Goal: Information Seeking & Learning: Learn about a topic

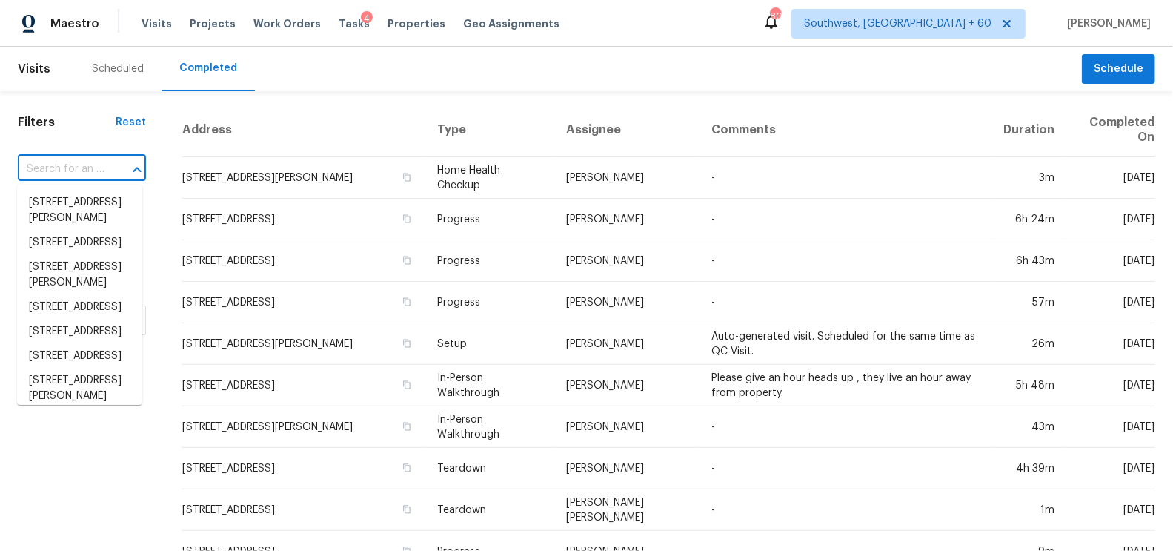
type input "[STREET_ADDRESS][PERSON_NAME]"
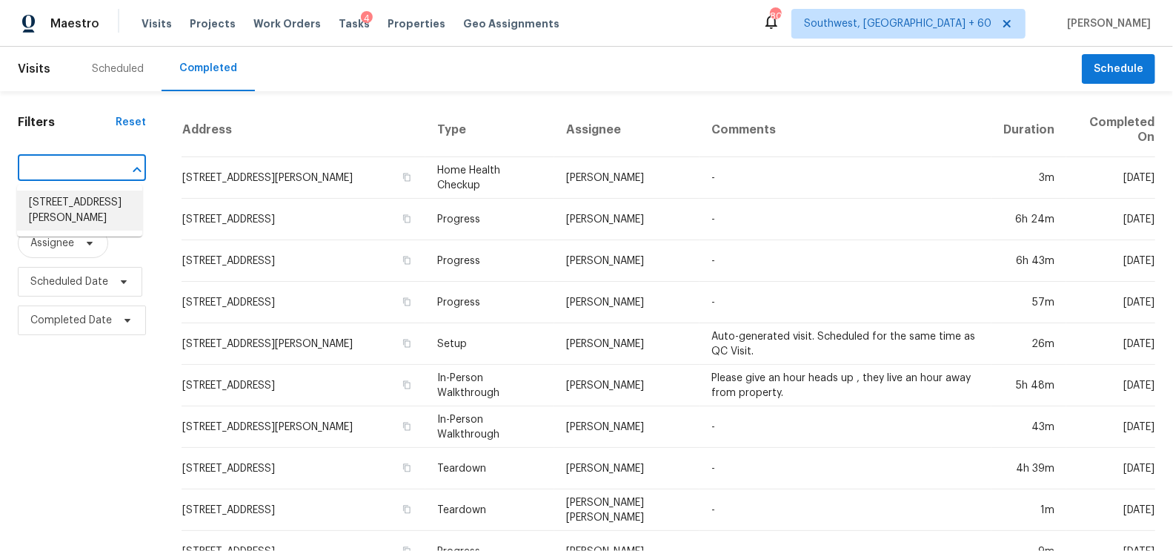
click at [85, 226] on li "[STREET_ADDRESS][PERSON_NAME]" at bounding box center [79, 211] width 125 height 40
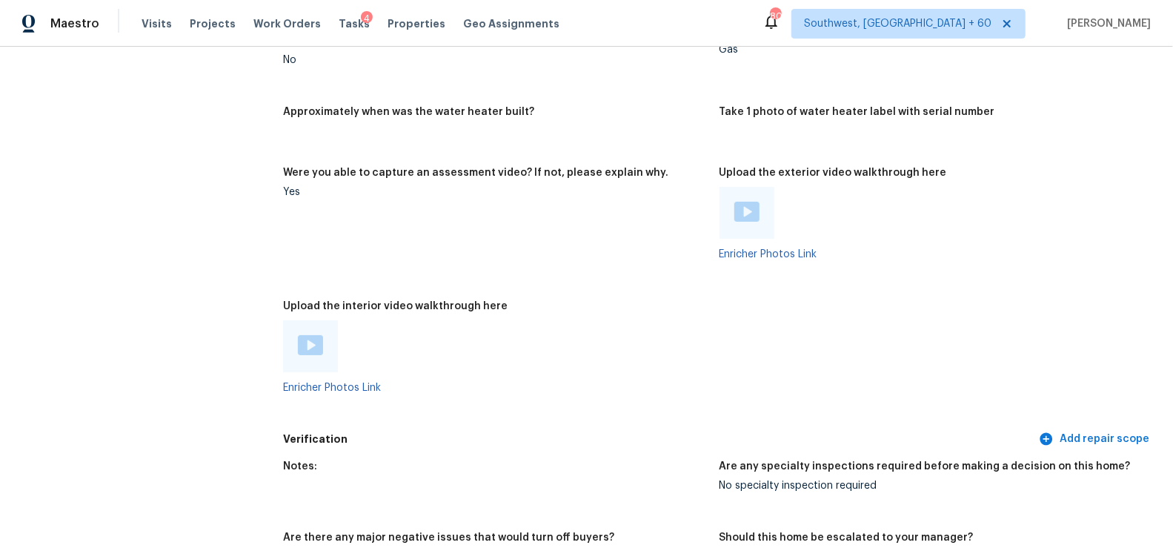
scroll to position [2626, 0]
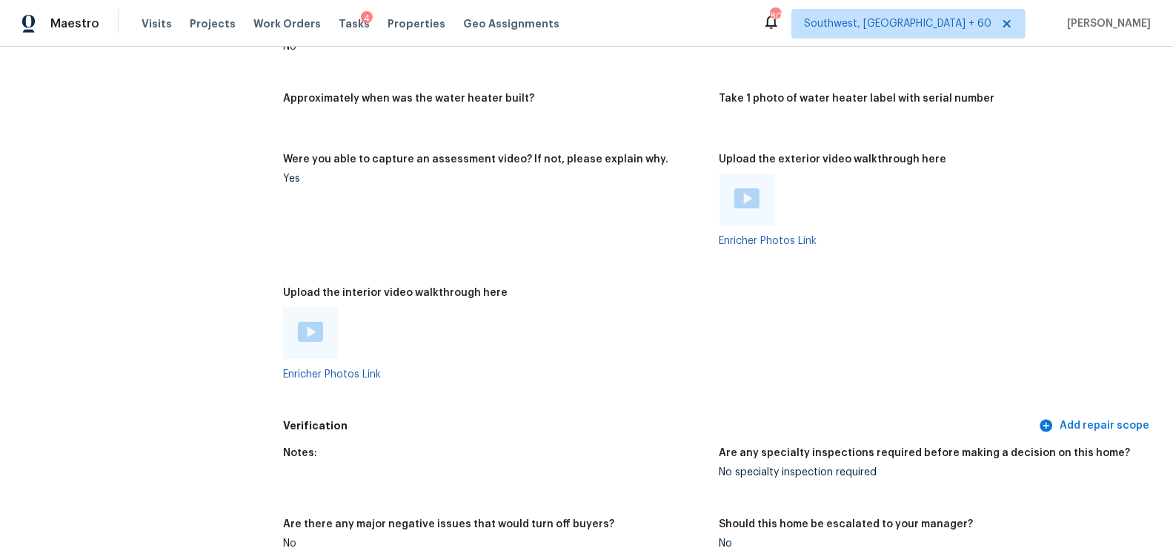
click at [744, 199] on img at bounding box center [747, 198] width 25 height 20
click at [303, 331] on img at bounding box center [310, 332] width 25 height 20
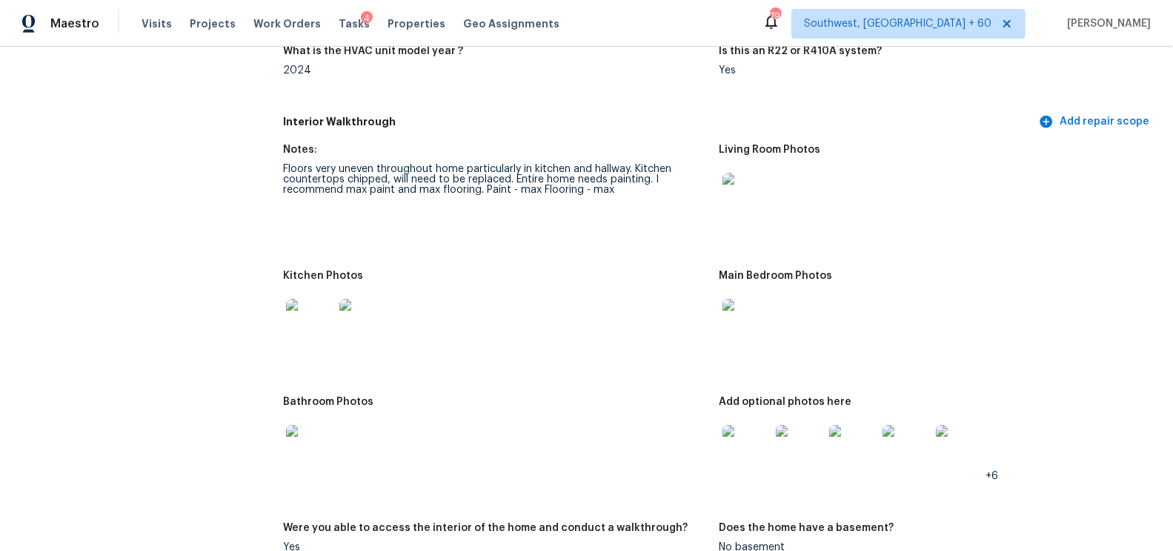
scroll to position [1517, 0]
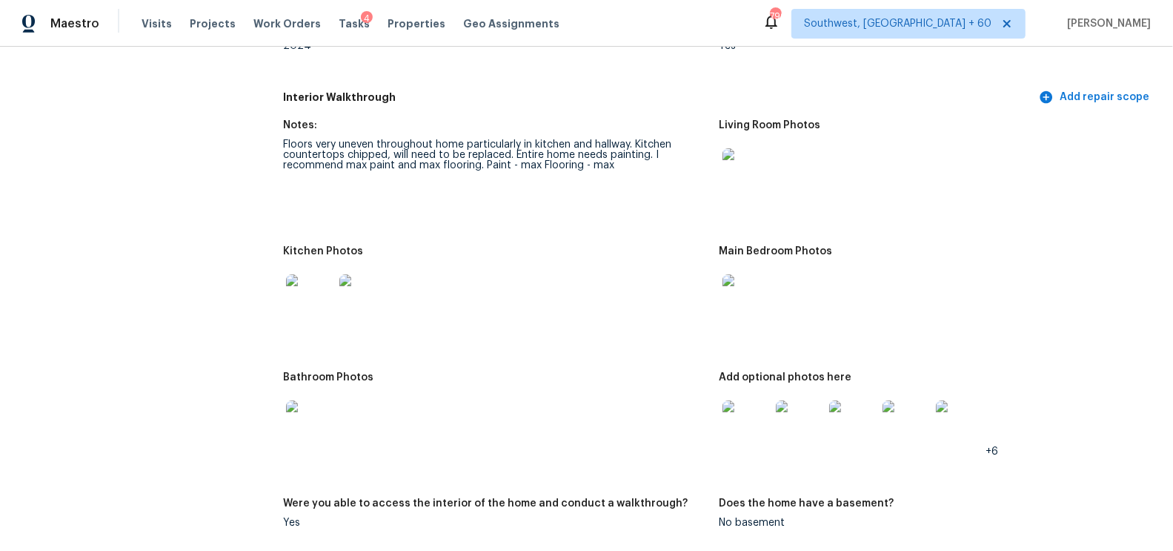
click at [753, 300] on img at bounding box center [746, 297] width 47 height 47
click at [746, 294] on img at bounding box center [746, 297] width 47 height 47
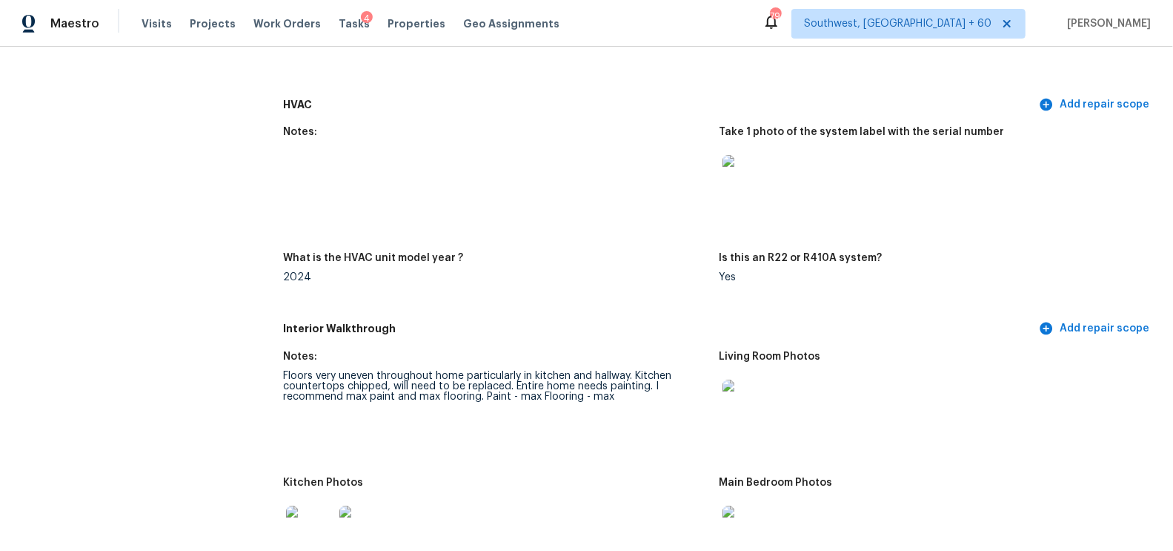
scroll to position [1298, 0]
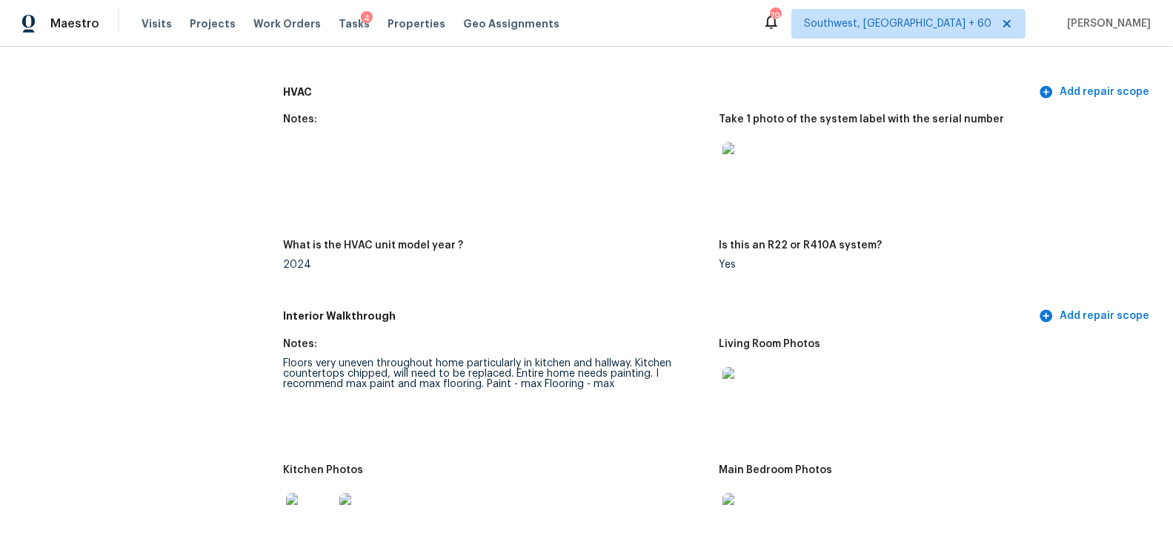
drag, startPoint x: 284, startPoint y: 360, endPoint x: 632, endPoint y: 352, distance: 347.8
click at [632, 353] on figure "Notes: Floors very uneven throughout home particularly in kitchen and hallway. …" at bounding box center [501, 393] width 436 height 108
drag, startPoint x: 631, startPoint y: 364, endPoint x: 283, endPoint y: 361, distance: 347.7
click at [283, 361] on div "Floors very uneven throughout home particularly in kitchen and hallway. Kitchen…" at bounding box center [495, 373] width 424 height 31
copy div "Floors very uneven throughout home particularly in kitchen and hallway"
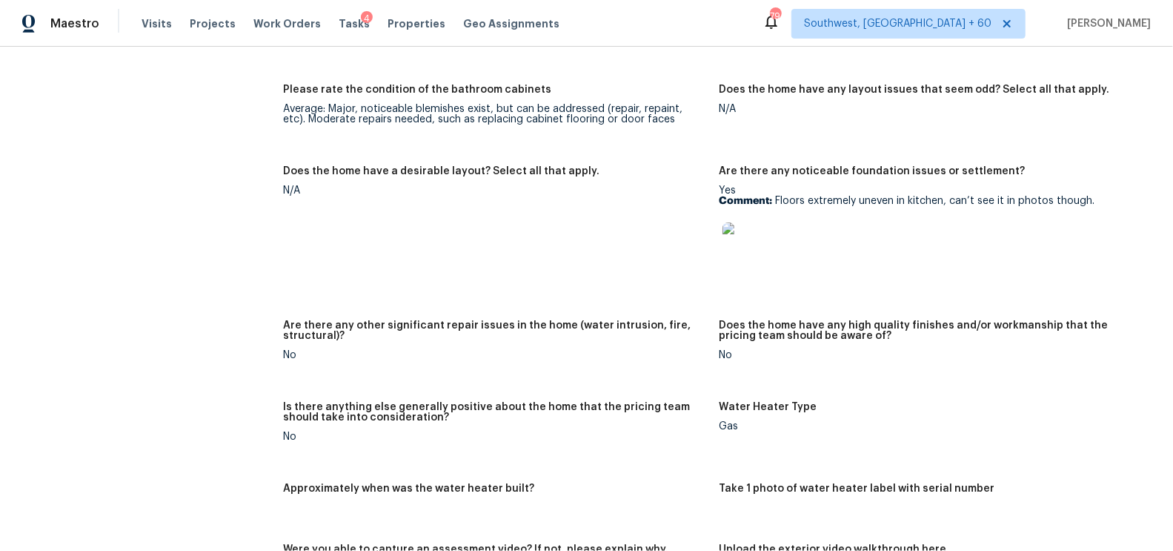
scroll to position [2242, 0]
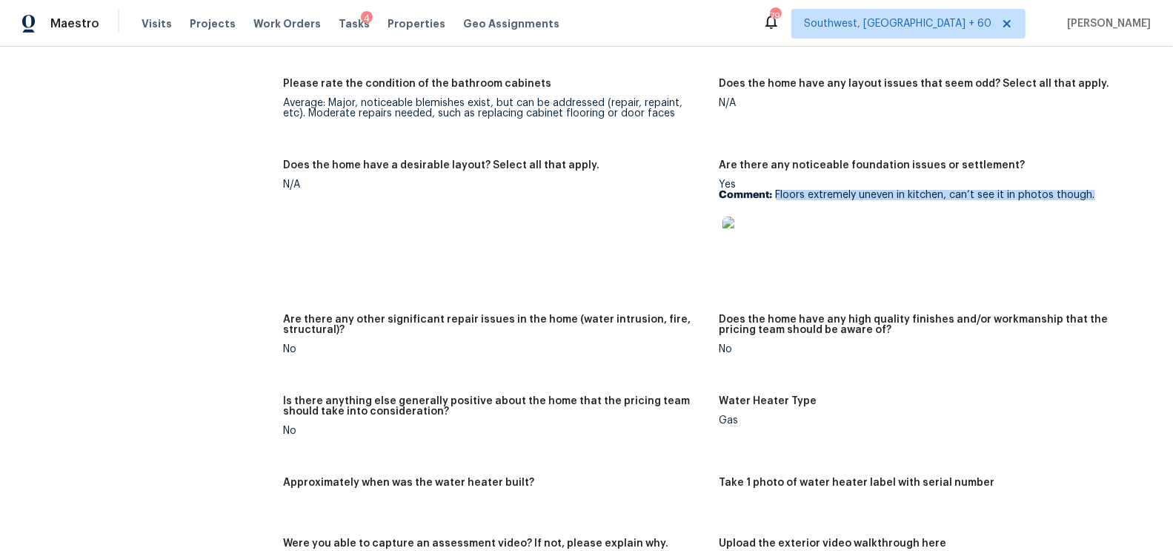
drag, startPoint x: 777, startPoint y: 196, endPoint x: 1110, endPoint y: 196, distance: 333.6
click at [1110, 196] on p "Comment: Floors extremely uneven in kitchen, can’t see it in photos though." at bounding box center [932, 195] width 424 height 10
copy p "Floors extremely uneven in kitchen, can’t see it in photos though."
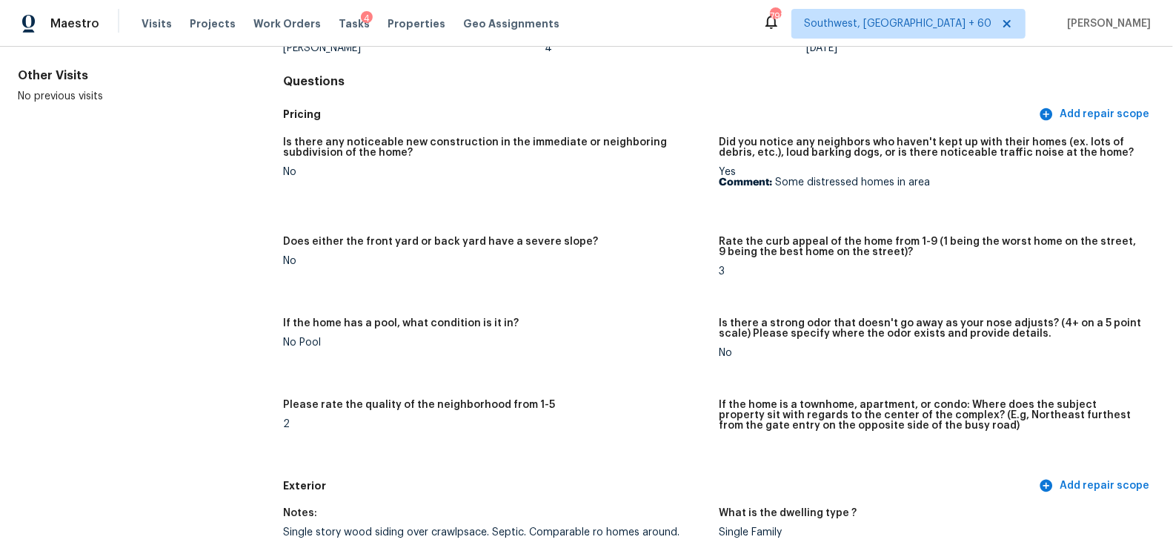
scroll to position [0, 0]
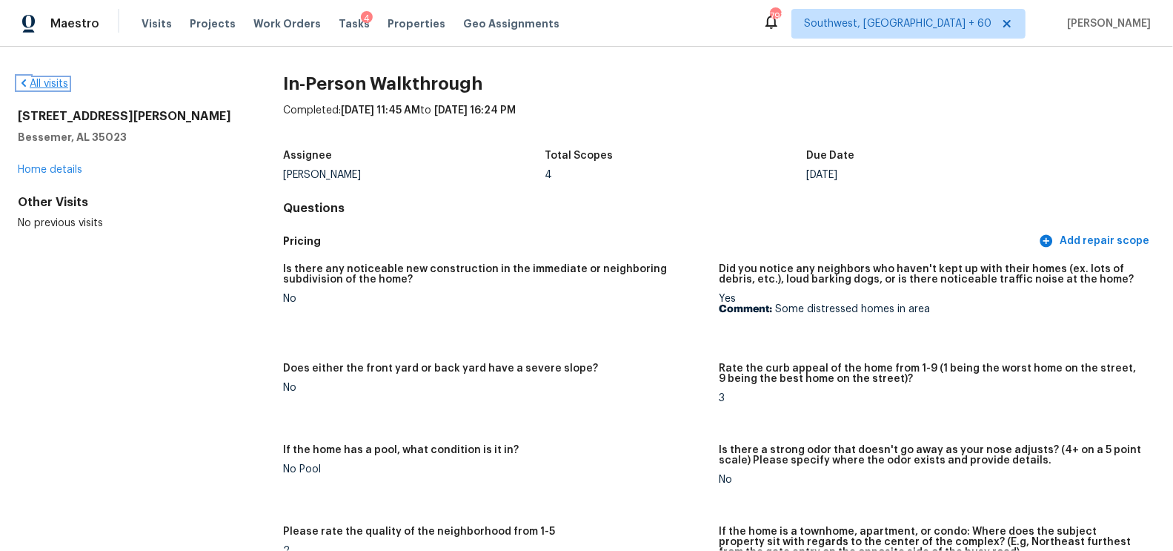
click at [46, 83] on link "All visits" at bounding box center [43, 84] width 50 height 10
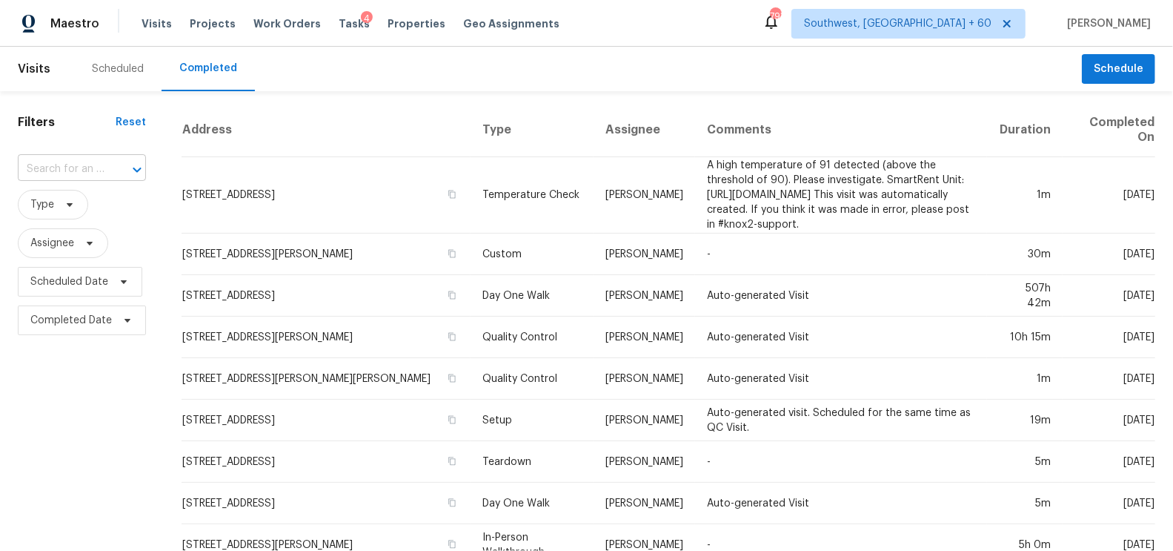
click at [70, 168] on input "text" at bounding box center [61, 169] width 87 height 23
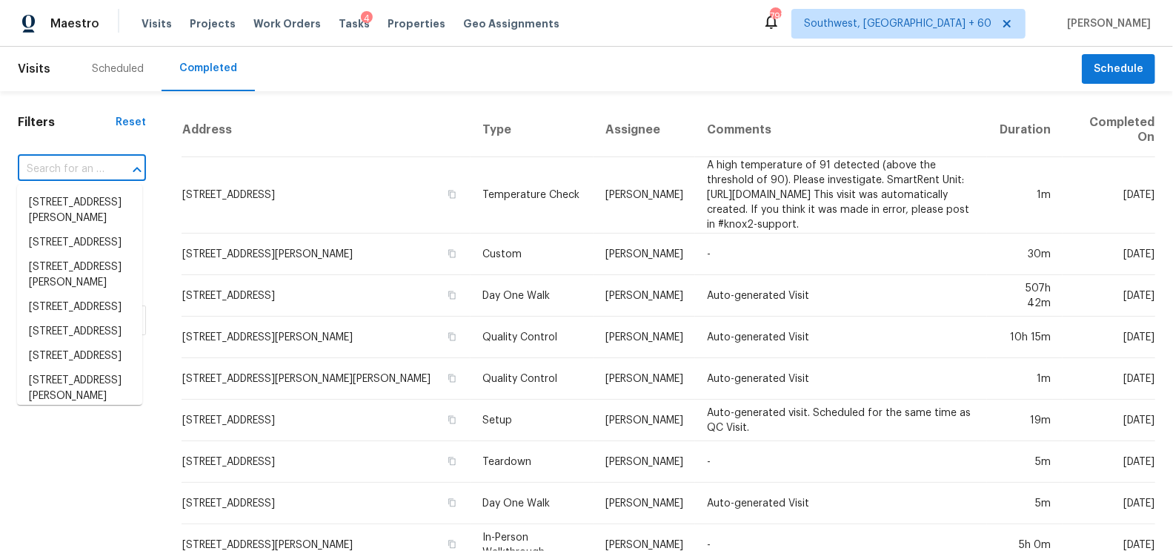
paste input "[STREET_ADDRESS][PERSON_NAME]"
type input "[STREET_ADDRESS][PERSON_NAME]"
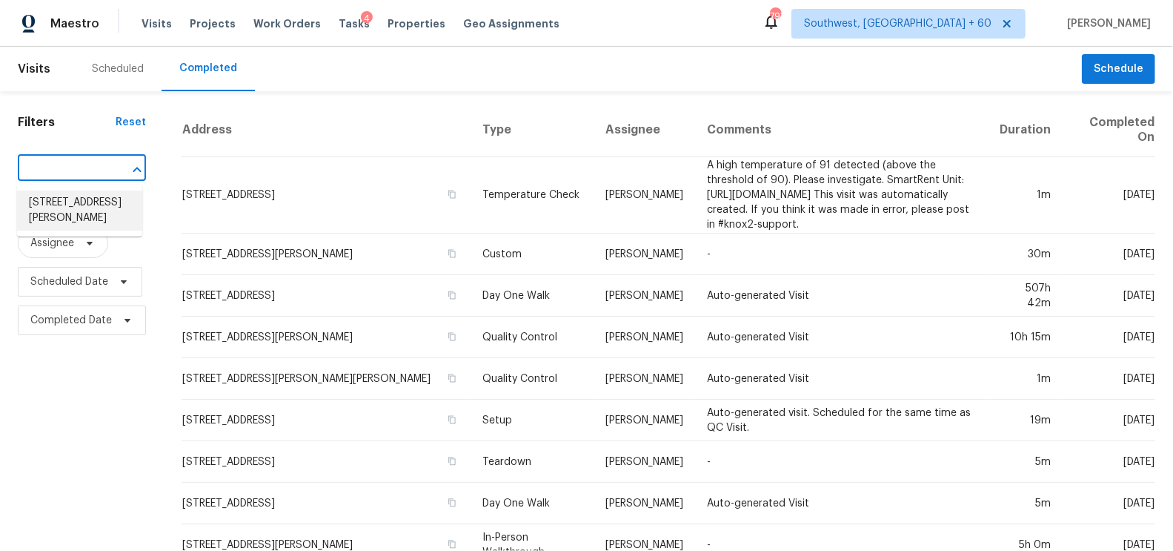
click at [76, 215] on li "[STREET_ADDRESS][PERSON_NAME]" at bounding box center [79, 211] width 125 height 40
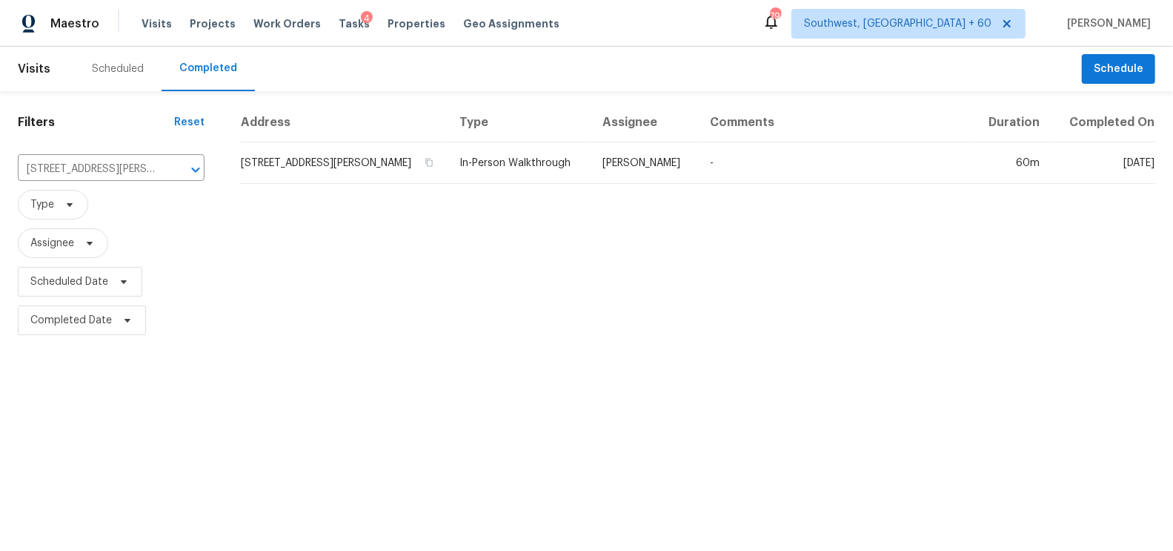
click at [302, 156] on td "[STREET_ADDRESS][PERSON_NAME]" at bounding box center [344, 163] width 208 height 42
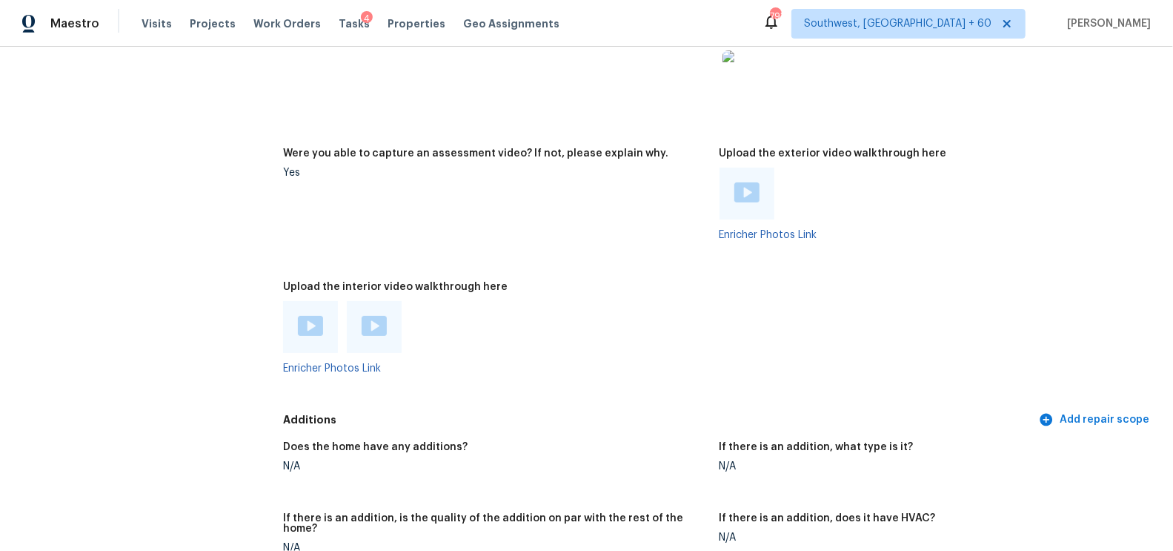
scroll to position [2698, 0]
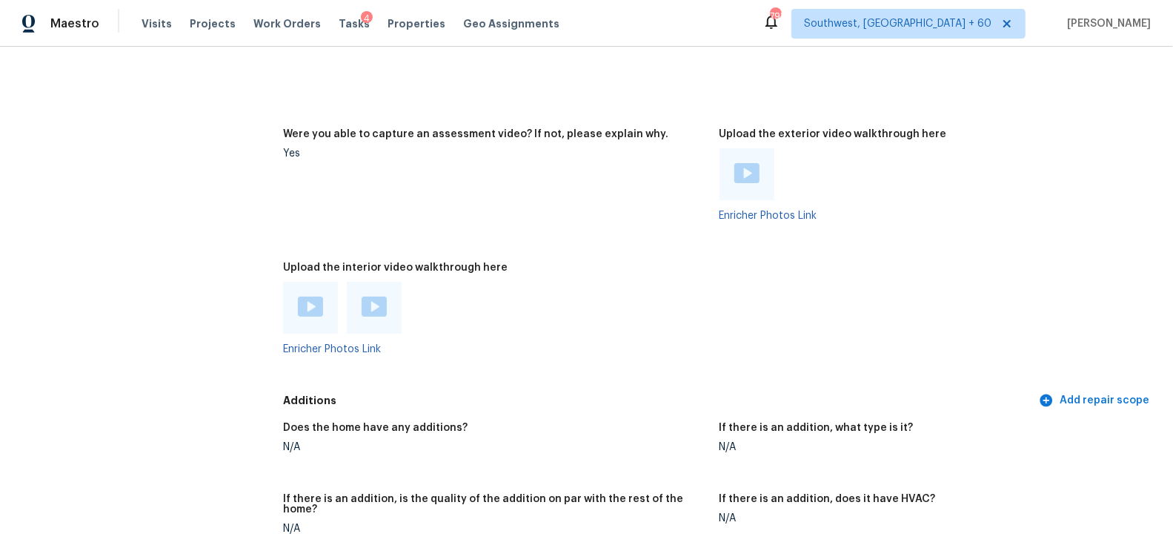
click at [749, 163] on img at bounding box center [747, 173] width 25 height 20
click at [316, 297] on img at bounding box center [310, 307] width 25 height 20
click at [379, 297] on img at bounding box center [374, 307] width 25 height 20
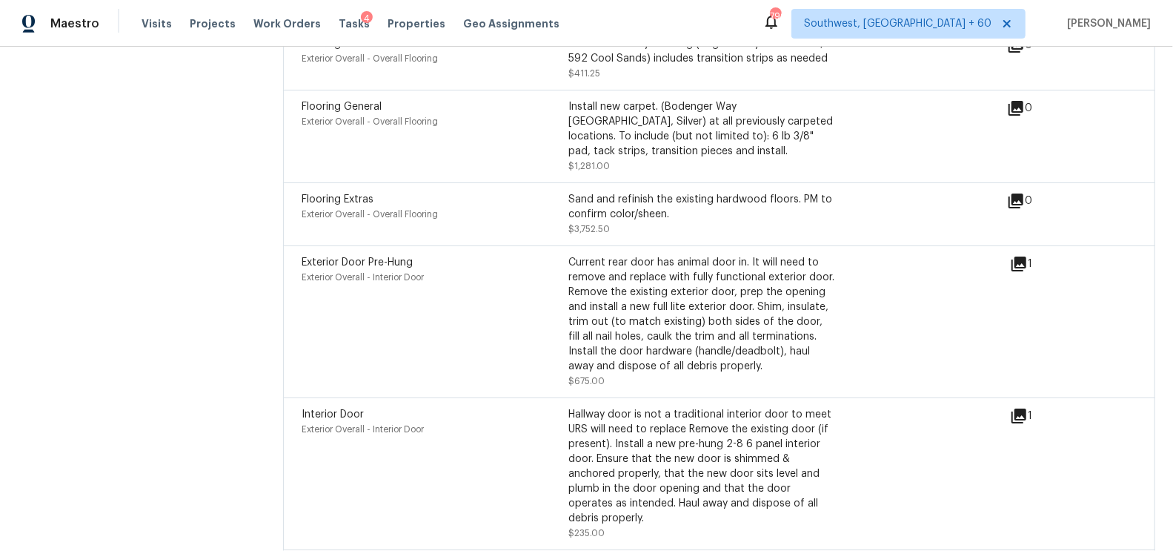
scroll to position [4427, 0]
click at [1029, 256] on div "1" at bounding box center [1045, 265] width 70 height 18
click at [1020, 257] on icon at bounding box center [1019, 264] width 15 height 15
click at [1017, 409] on icon at bounding box center [1019, 416] width 15 height 15
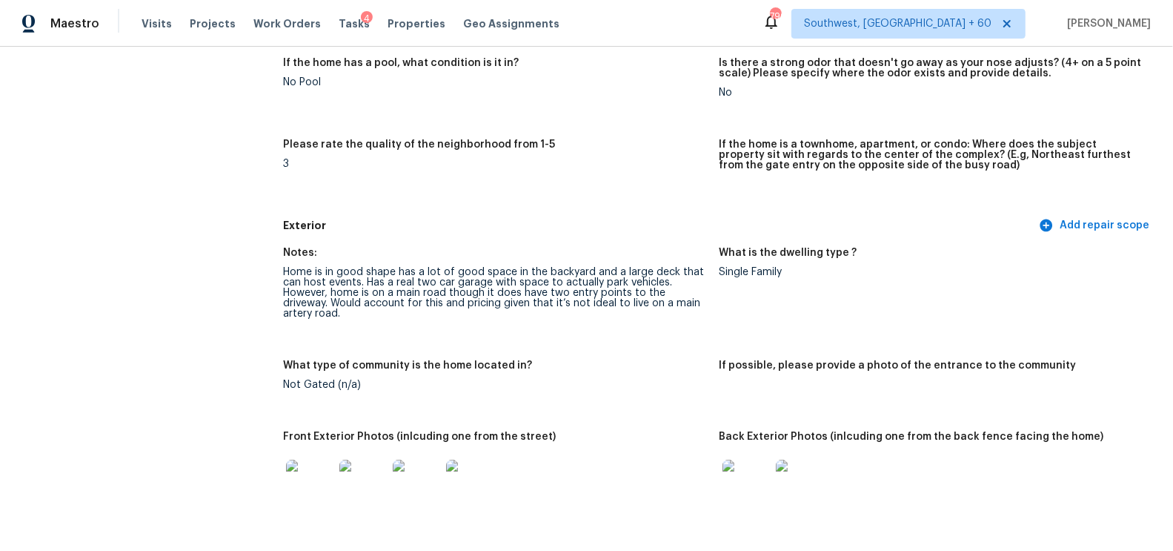
scroll to position [391, 0]
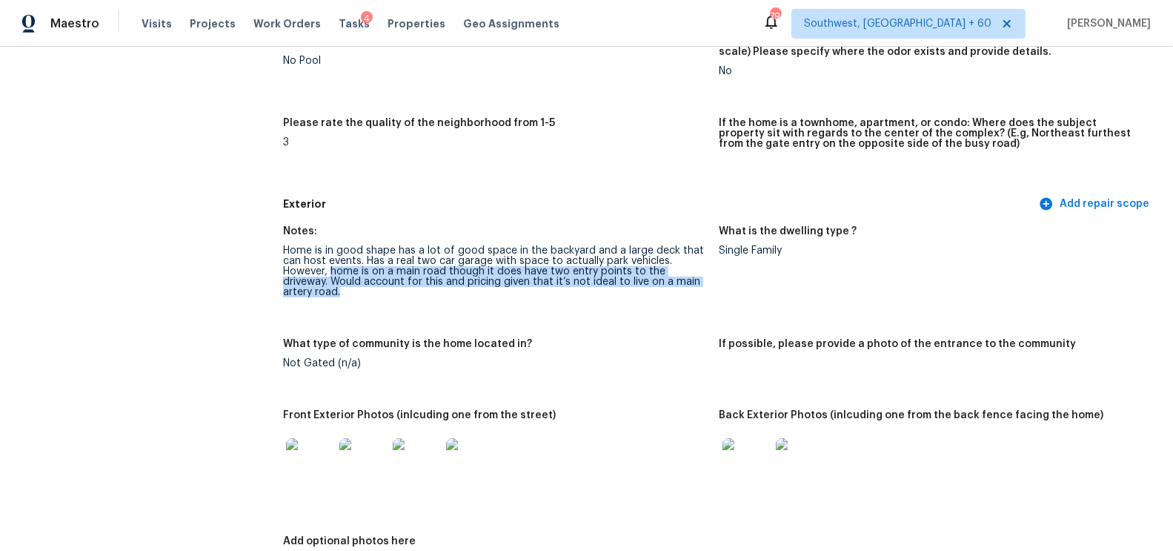
drag, startPoint x: 331, startPoint y: 273, endPoint x: 703, endPoint y: 279, distance: 372.2
click at [706, 279] on div "Home is in good shape has a lot of good space in the backyard and a large deck …" at bounding box center [495, 271] width 424 height 52
copy div "home is on a main road though it does have two entry points to the driveway. Wo…"
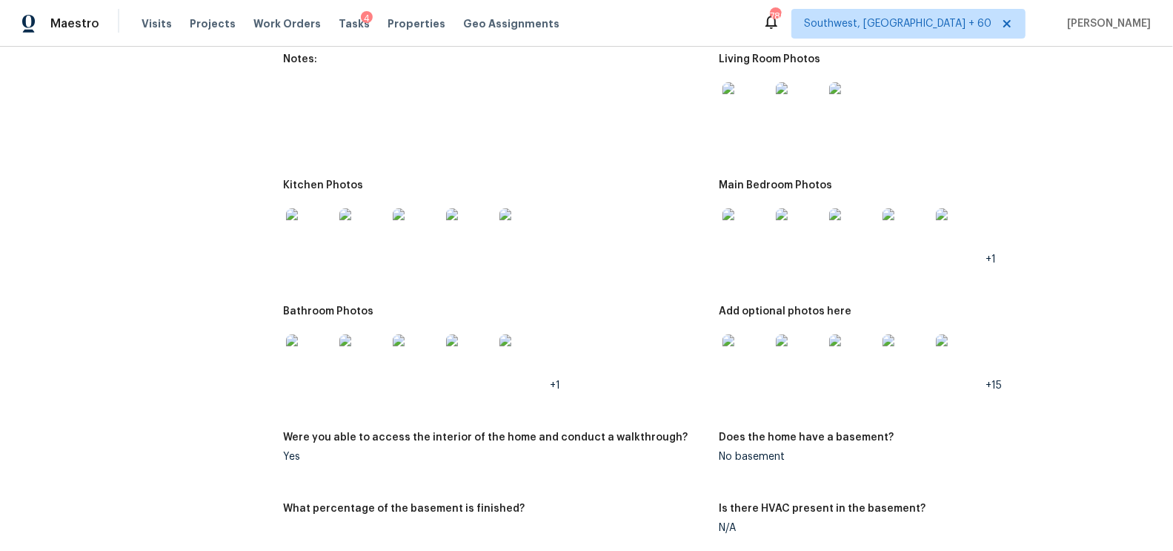
scroll to position [1570, 0]
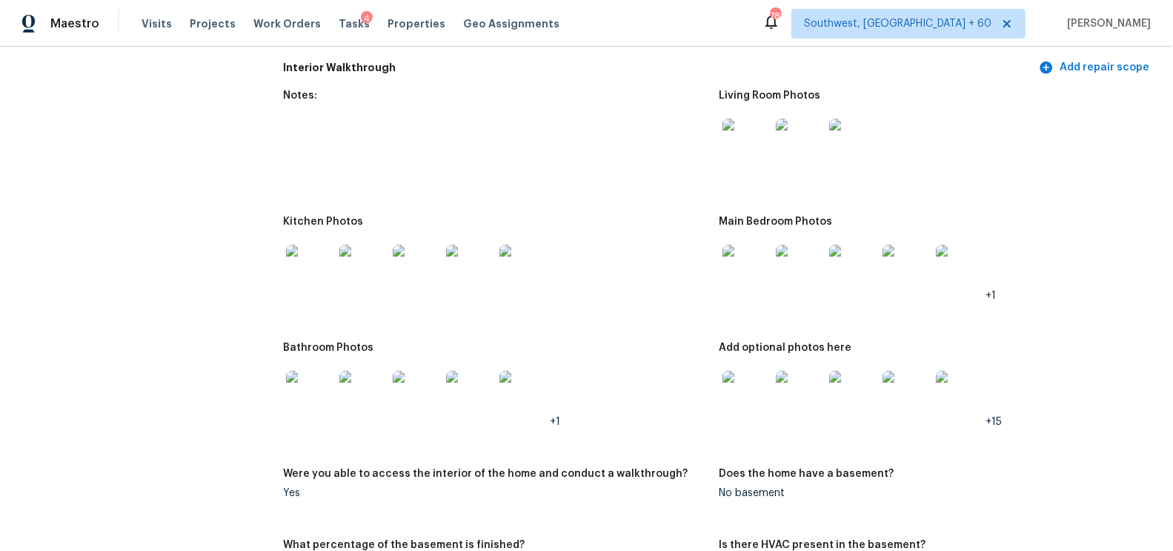
click at [753, 282] on div at bounding box center [746, 268] width 53 height 65
click at [743, 265] on img at bounding box center [746, 268] width 47 height 47
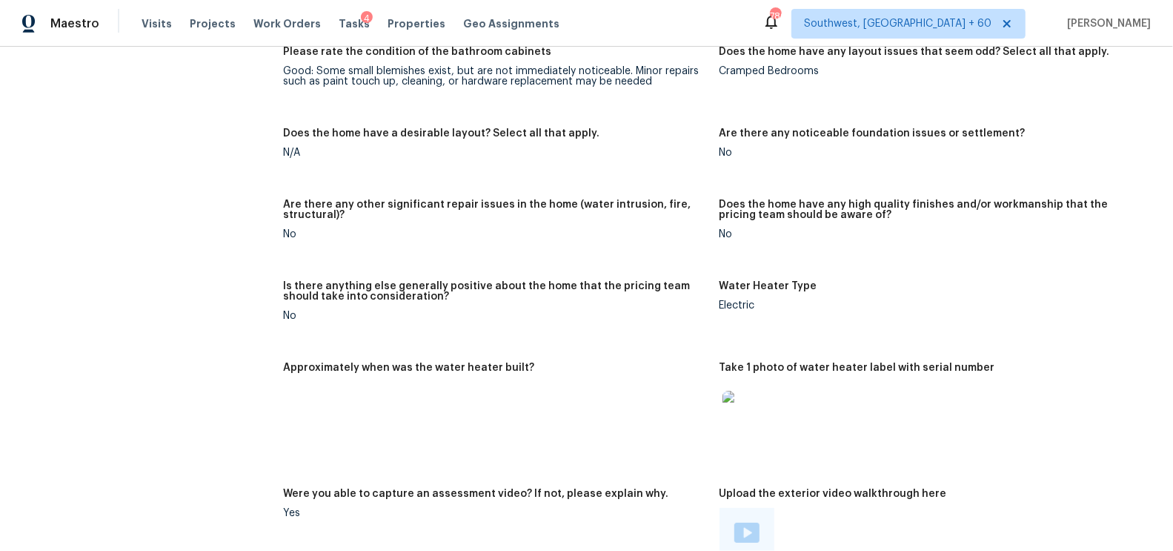
scroll to position [2220, 0]
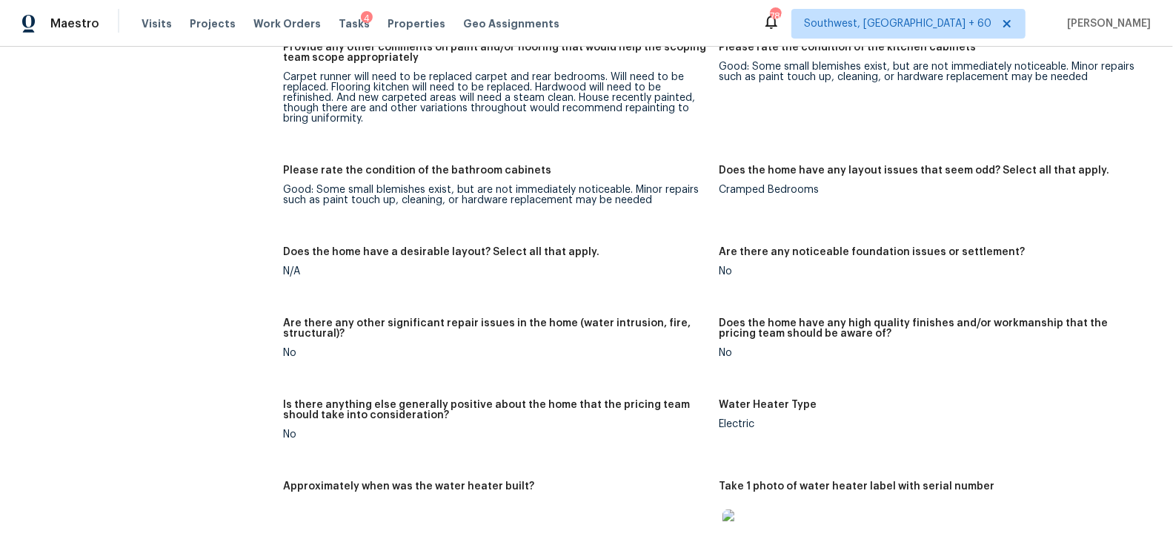
click at [794, 165] on h5 "Does the home have any layout issues that seem odd? Select all that apply." at bounding box center [915, 170] width 391 height 10
click at [788, 185] on div "Cramped Bedrooms" at bounding box center [932, 190] width 424 height 10
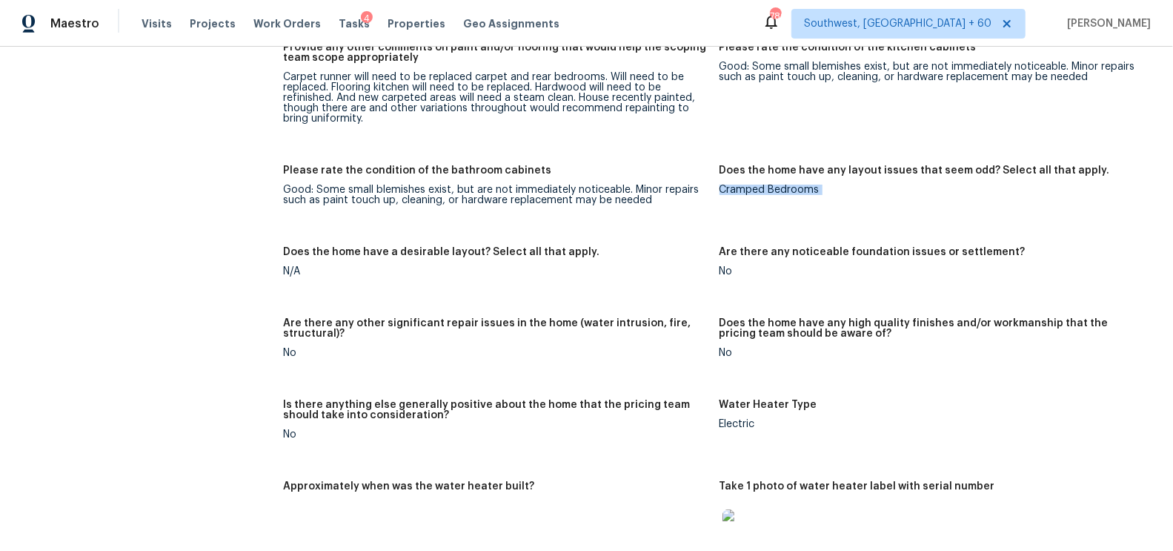
copy div "Cramped Bedrooms"
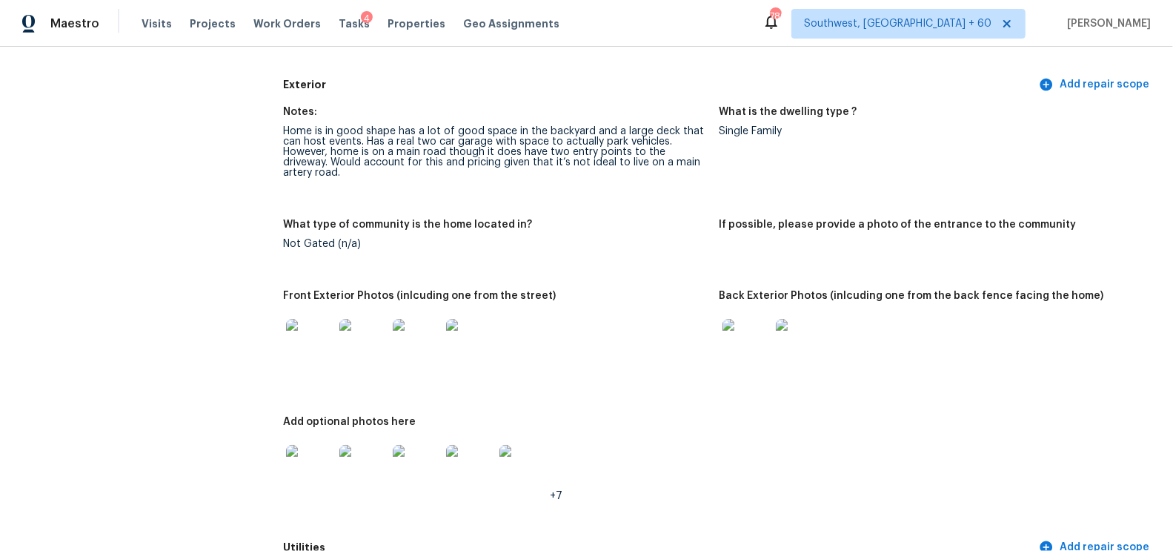
scroll to position [0, 0]
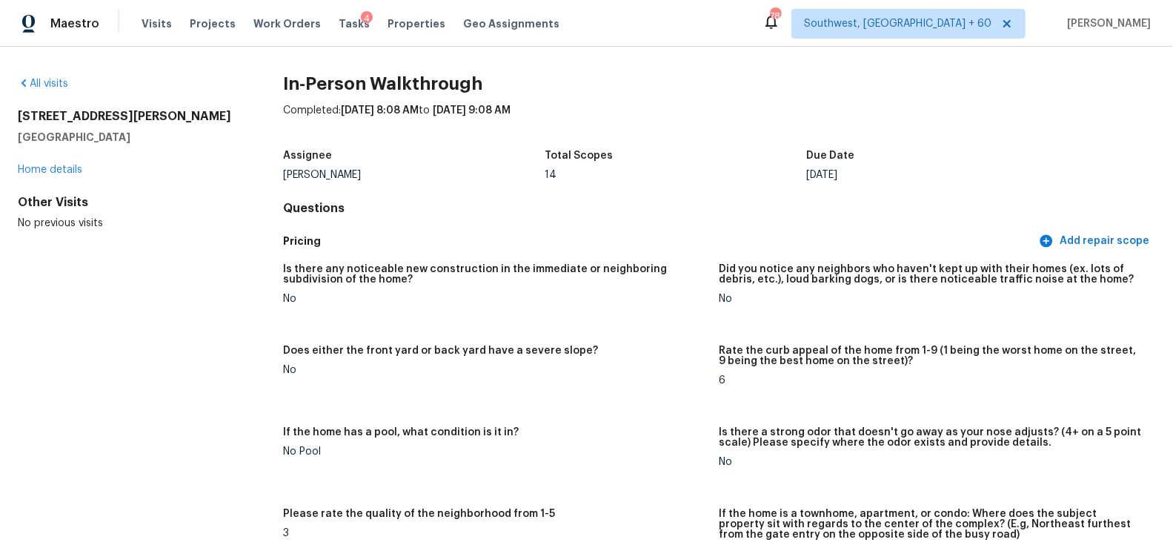
click at [47, 77] on div "All visits" at bounding box center [127, 83] width 218 height 15
click at [52, 90] on div "All visits" at bounding box center [127, 83] width 218 height 15
click at [46, 87] on link "All visits" at bounding box center [43, 84] width 50 height 10
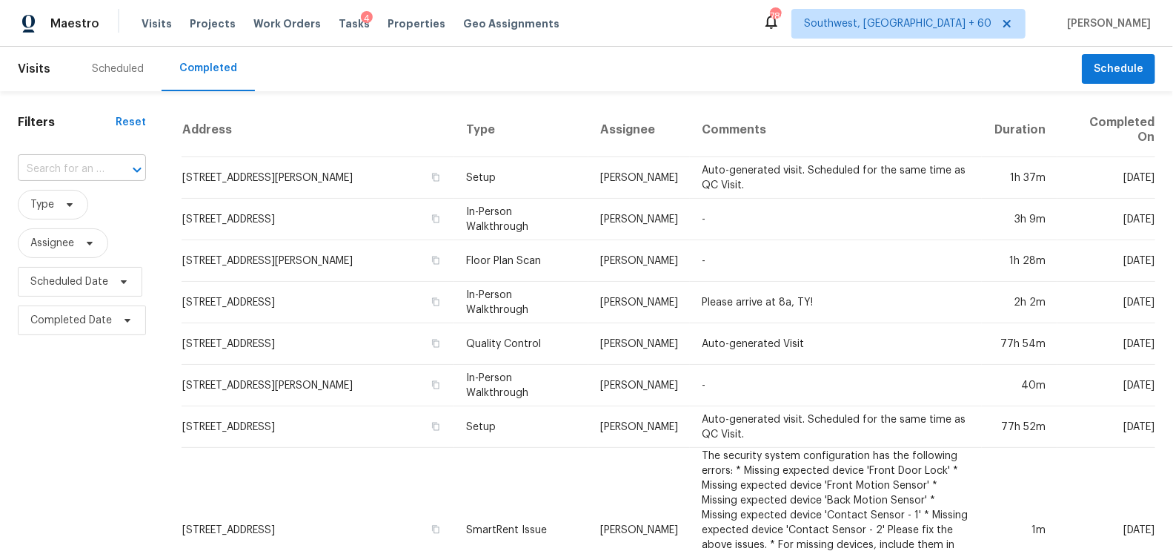
click at [97, 172] on input "text" at bounding box center [61, 169] width 87 height 23
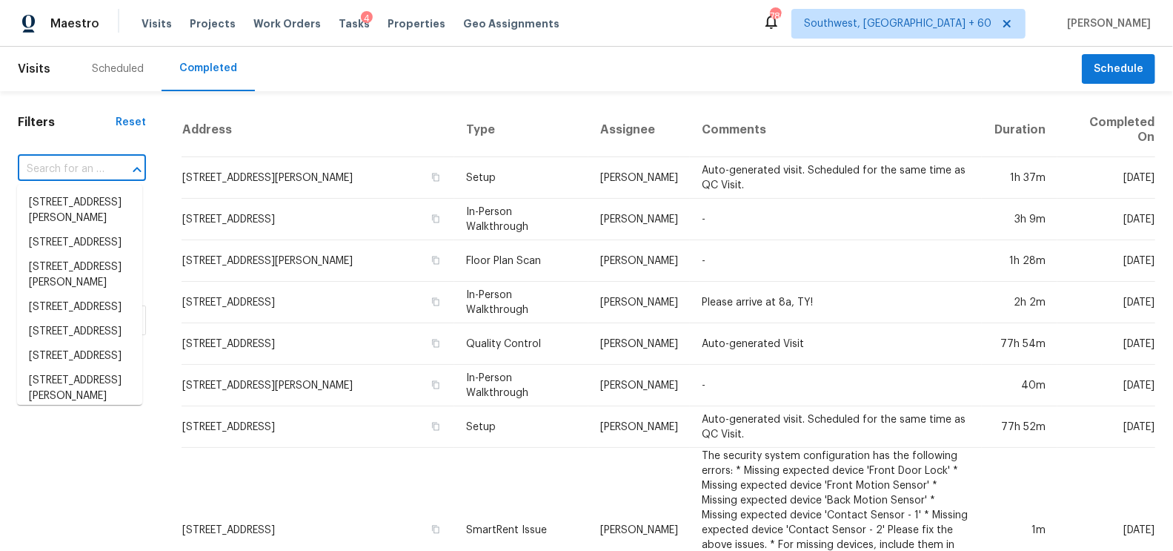
paste input "4657 Merrick Rd Massapequa NY 11758"
type input "4657 Merrick Rd Massapequa NY 11758"
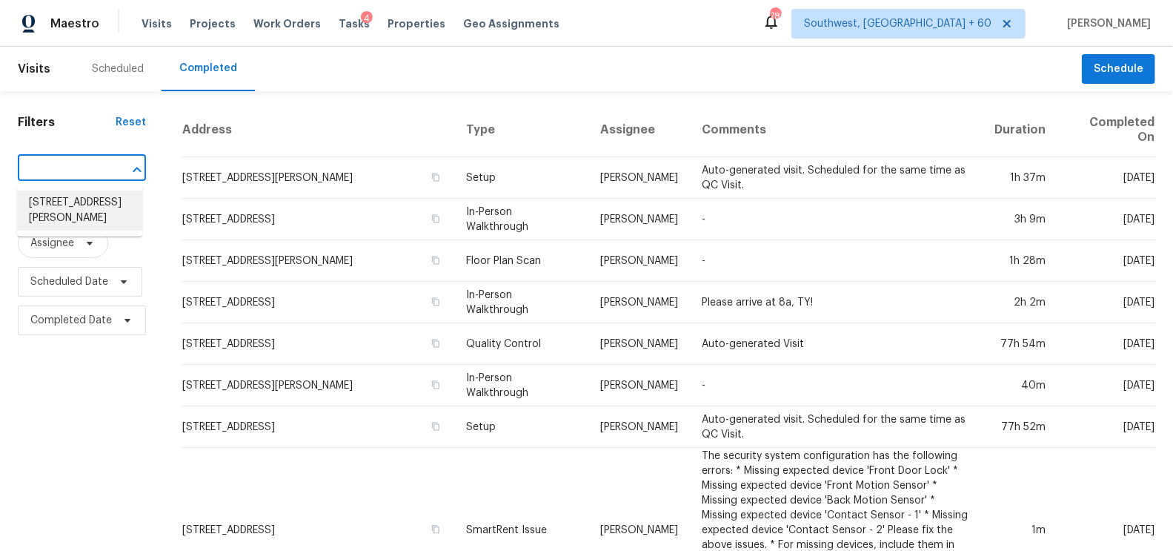
click at [72, 214] on li "4657 Merrick Rd, Massapequa, NY 11758" at bounding box center [79, 211] width 125 height 40
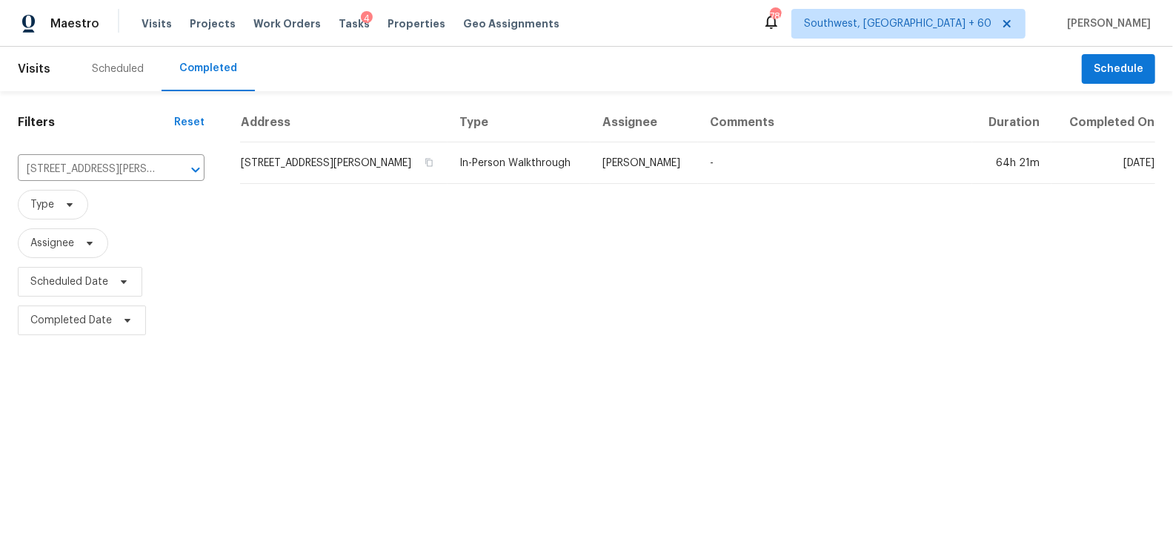
click at [297, 170] on td "4657 Merrick Rd, Massapequa, NY 11758" at bounding box center [344, 163] width 208 height 42
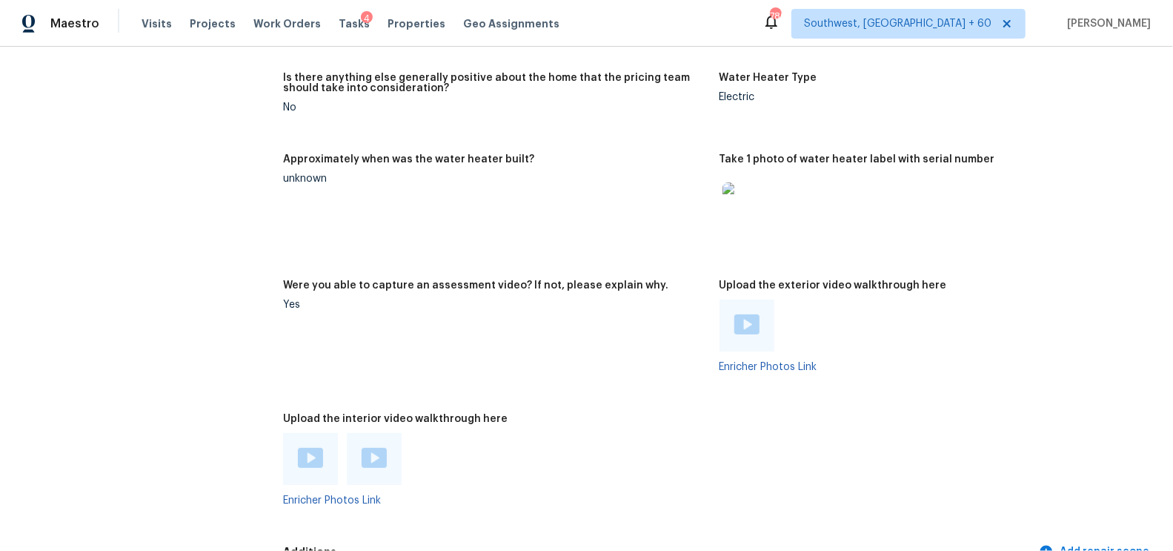
scroll to position [2875, 0]
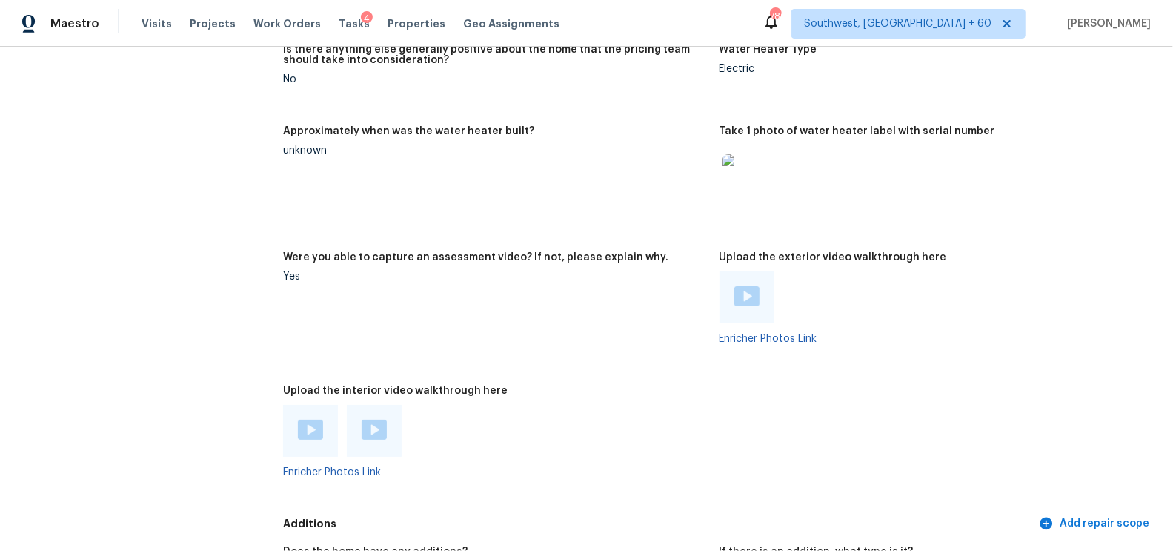
click at [746, 299] on img at bounding box center [747, 296] width 25 height 20
click at [316, 418] on div at bounding box center [310, 431] width 55 height 52
click at [308, 429] on img at bounding box center [310, 430] width 25 height 20
click at [390, 413] on div at bounding box center [374, 431] width 55 height 52
click at [372, 435] on img at bounding box center [374, 430] width 25 height 20
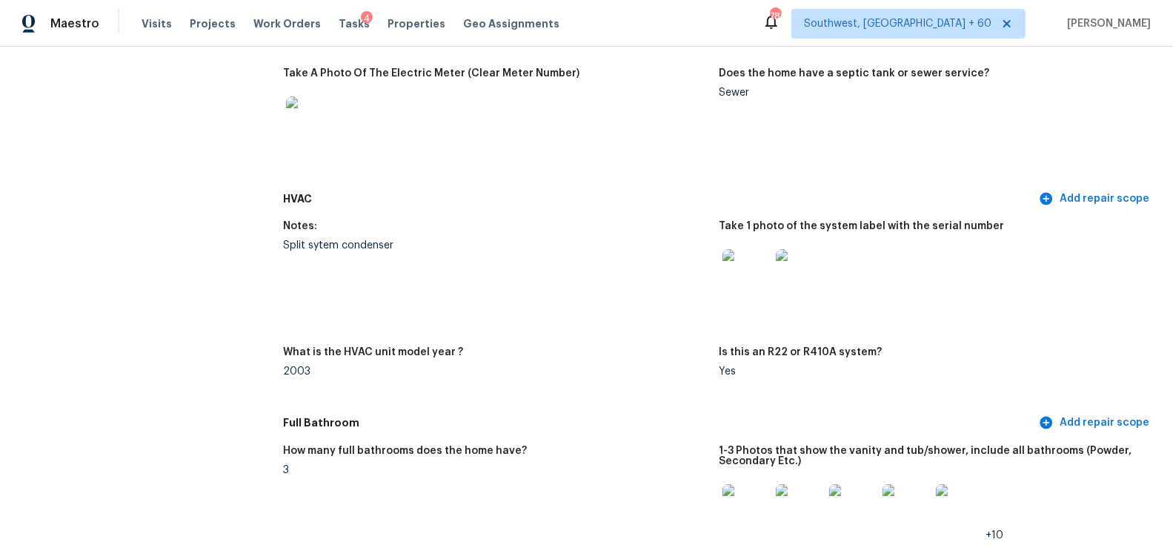
scroll to position [1238, 0]
click at [743, 274] on img at bounding box center [746, 273] width 47 height 47
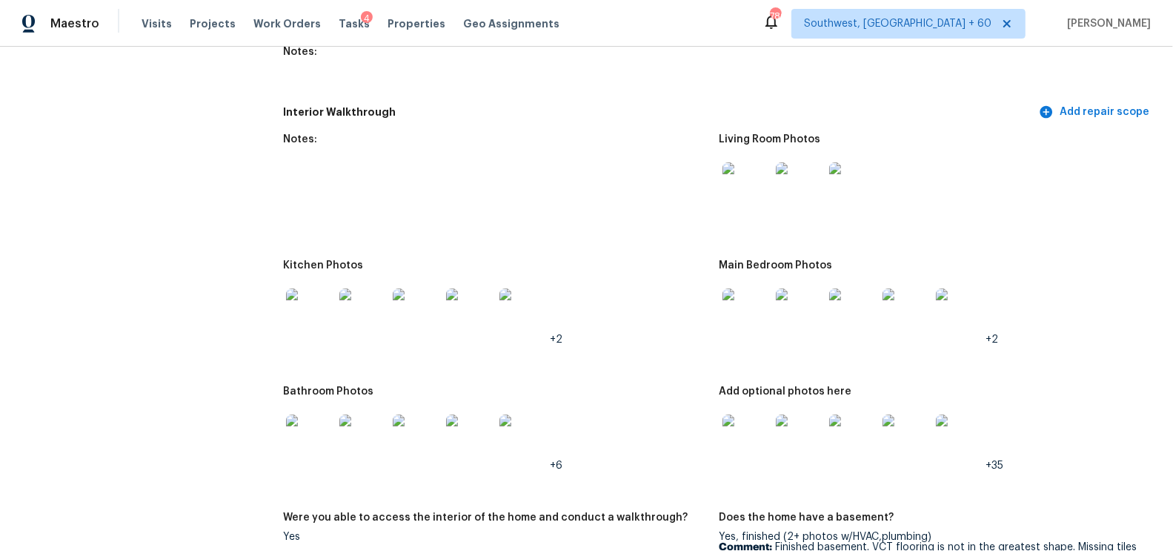
scroll to position [1775, 0]
click at [721, 291] on div at bounding box center [746, 310] width 53 height 65
click at [743, 302] on img at bounding box center [746, 310] width 47 height 47
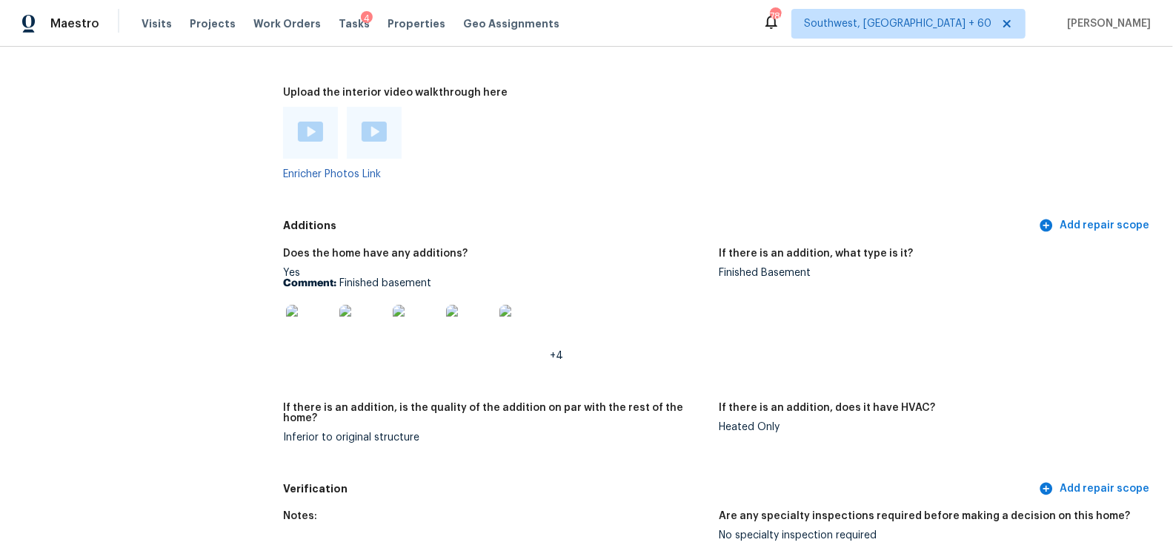
scroll to position [3184, 0]
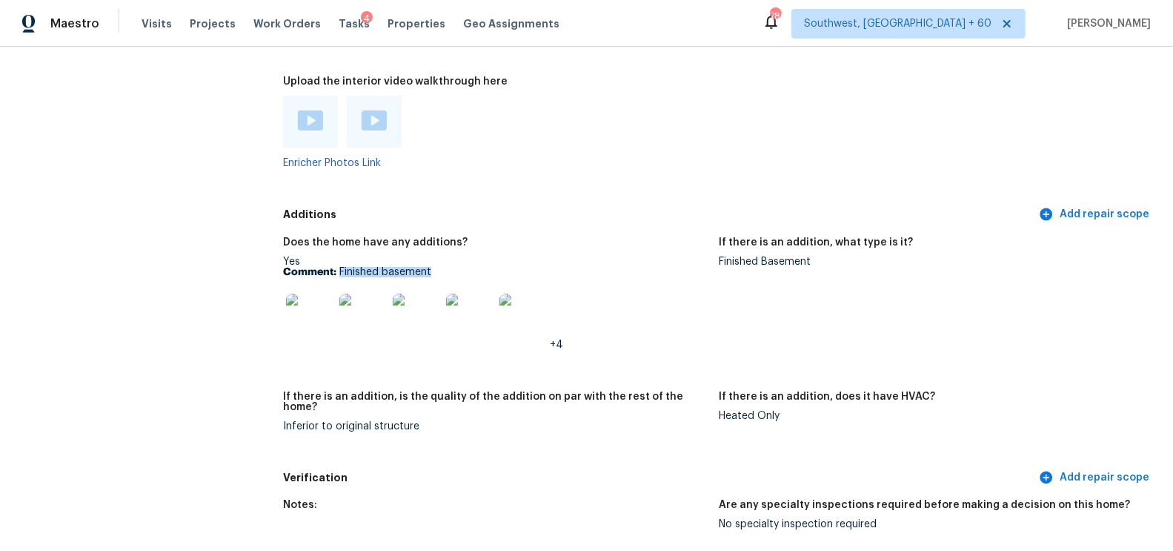
drag, startPoint x: 340, startPoint y: 272, endPoint x: 483, endPoint y: 272, distance: 143.1
click at [483, 272] on p "Comment: Finished basement" at bounding box center [495, 272] width 424 height 10
copy p "Finished basement"
click at [306, 305] on img at bounding box center [309, 317] width 47 height 47
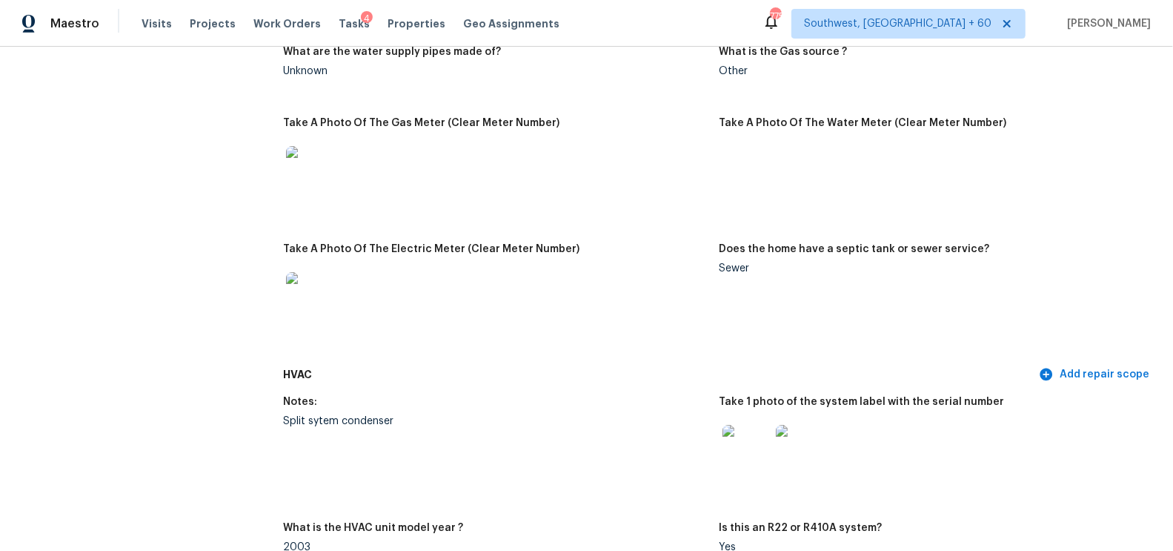
scroll to position [0, 0]
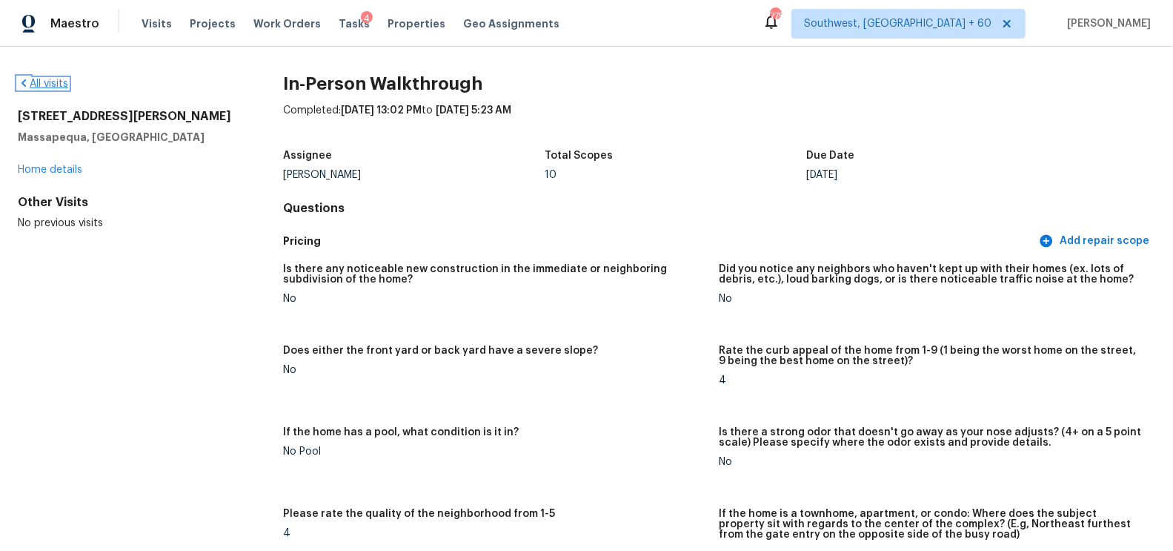
click at [51, 85] on link "All visits" at bounding box center [43, 84] width 50 height 10
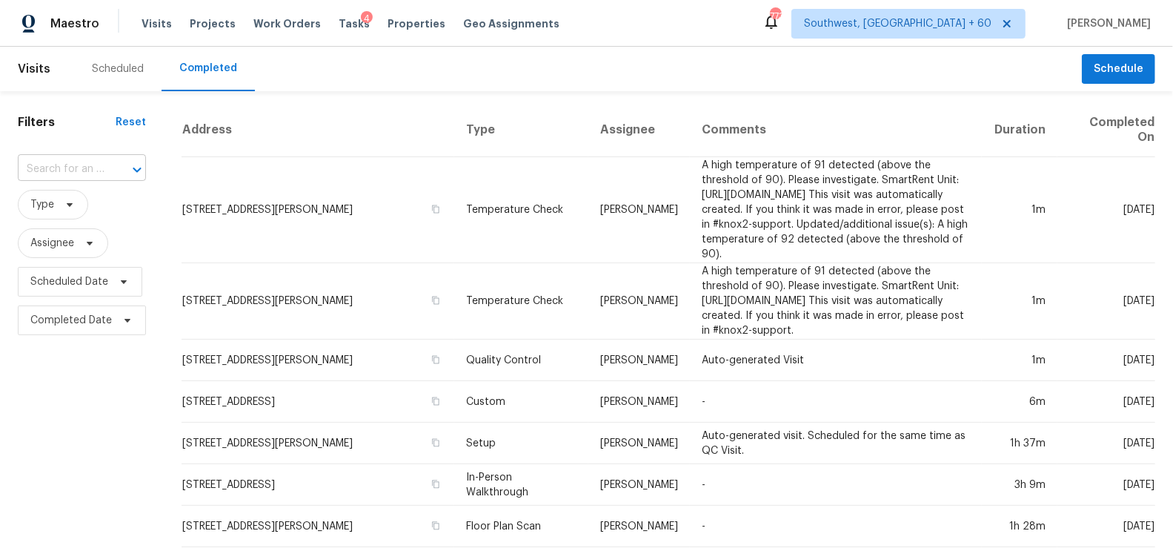
click at [95, 176] on input "text" at bounding box center [61, 169] width 87 height 23
paste input "[STREET_ADDRESS]"
type input "[STREET_ADDRESS]"
click at [79, 205] on li "[STREET_ADDRESS]" at bounding box center [79, 203] width 125 height 24
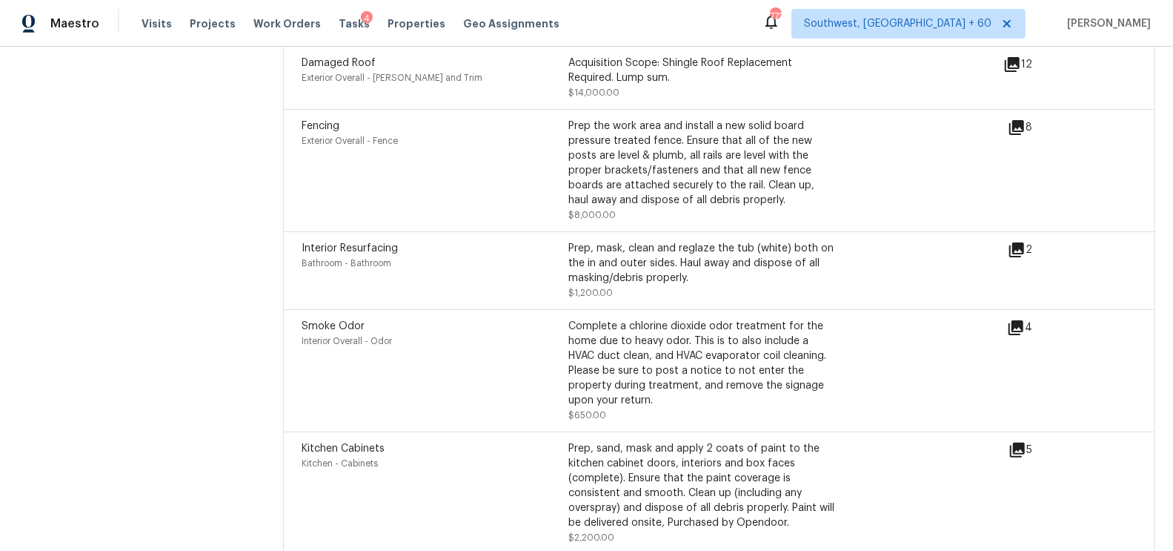
scroll to position [5351, 0]
click at [1017, 248] on icon at bounding box center [1017, 252] width 15 height 15
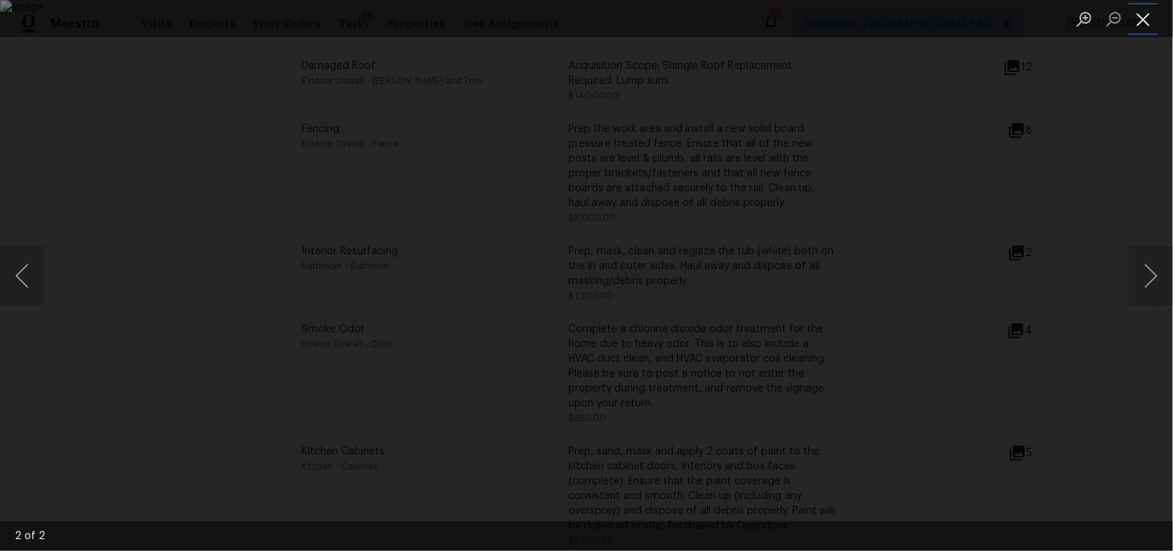
click at [1148, 18] on button "Close lightbox" at bounding box center [1144, 19] width 30 height 26
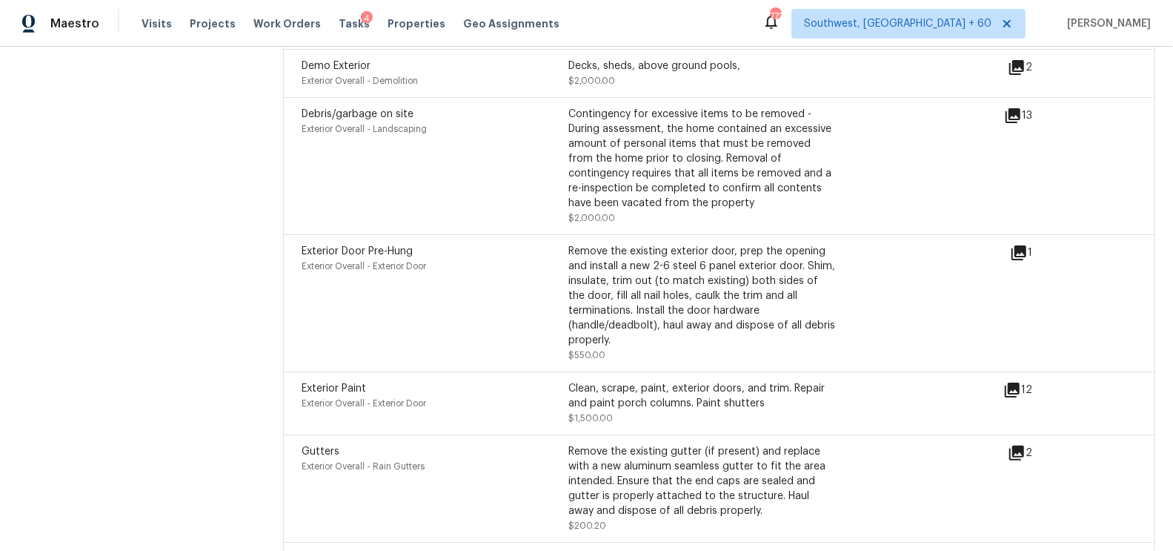
scroll to position [4718, 0]
click at [1024, 248] on icon at bounding box center [1019, 255] width 15 height 15
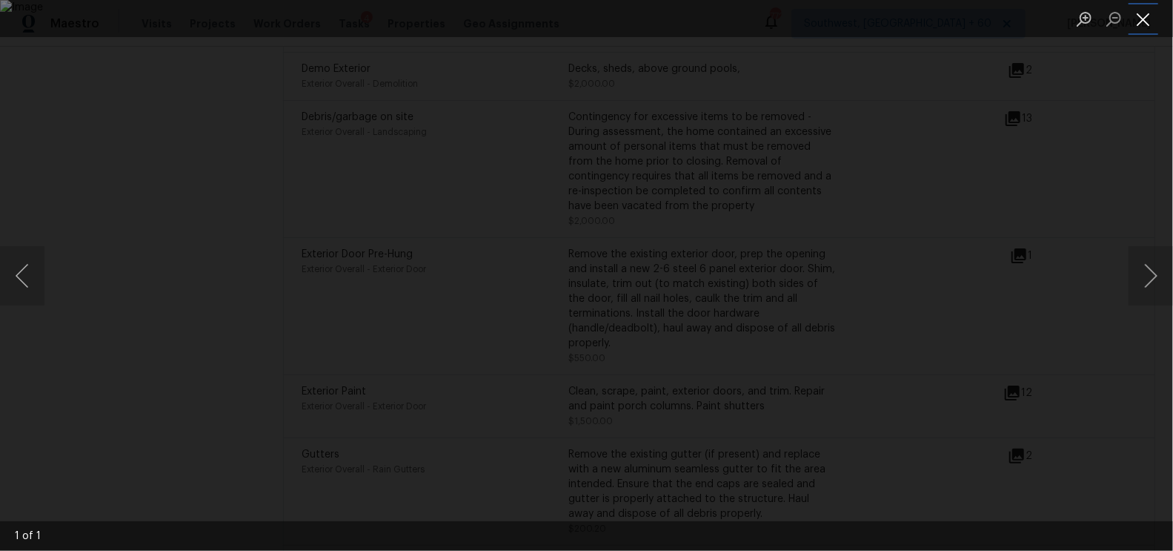
click at [1150, 15] on button "Close lightbox" at bounding box center [1144, 19] width 30 height 26
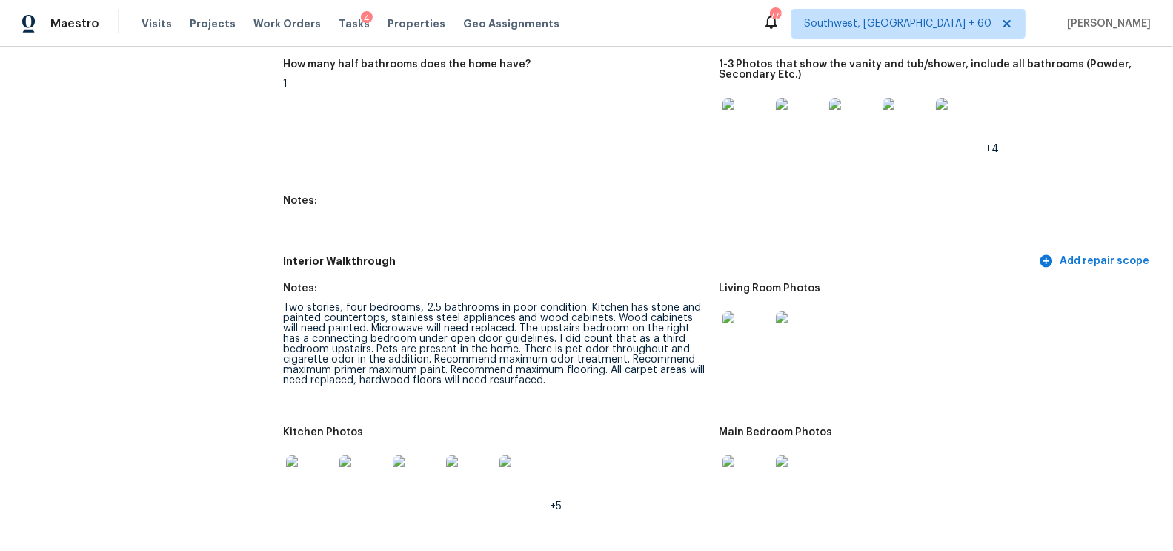
scroll to position [1741, 0]
click at [607, 253] on h5 "Interior Walkthrough" at bounding box center [659, 260] width 753 height 16
click at [560, 283] on div "Notes:" at bounding box center [495, 291] width 424 height 19
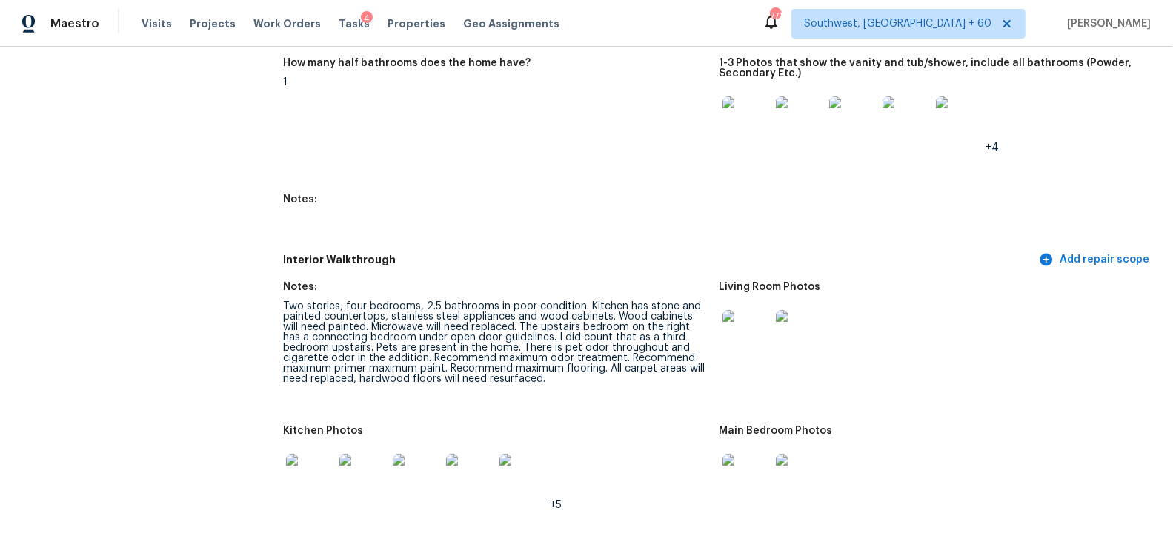
click at [514, 334] on div "Two stories, four bedrooms, 2.5 bathrooms in poor condition. Kitchen has stone …" at bounding box center [495, 342] width 424 height 83
drag, startPoint x: 503, startPoint y: 324, endPoint x: 606, endPoint y: 330, distance: 103.2
click at [606, 330] on div "Two stories, four bedrooms, 2.5 bathrooms in poor condition. Kitchen has stone …" at bounding box center [495, 342] width 424 height 83
click at [638, 326] on div "Two stories, four bedrooms, 2.5 bathrooms in poor condition. Kitchen has stone …" at bounding box center [495, 342] width 424 height 83
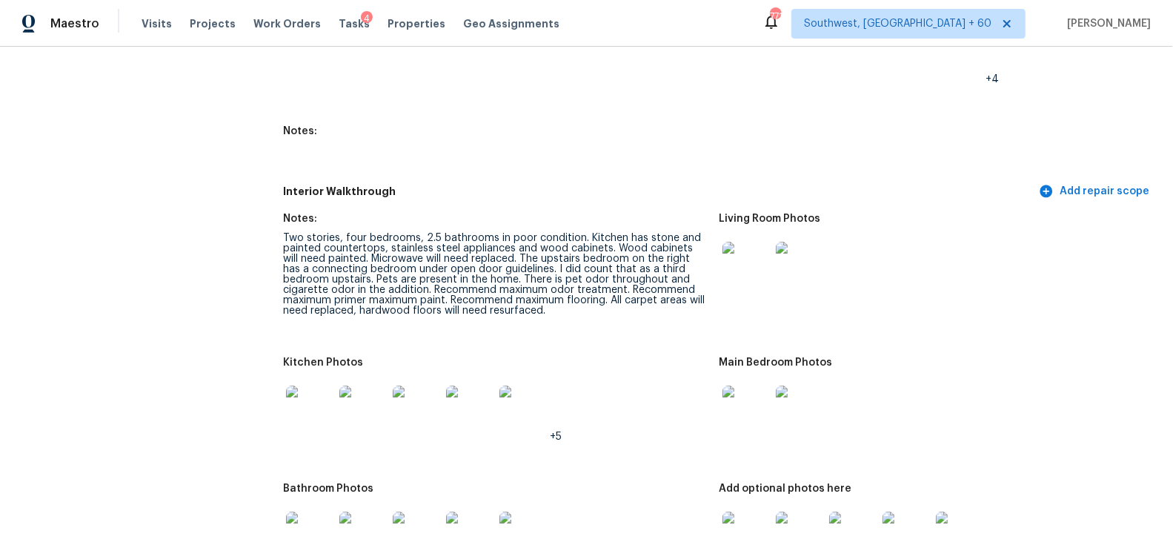
scroll to position [1815, 0]
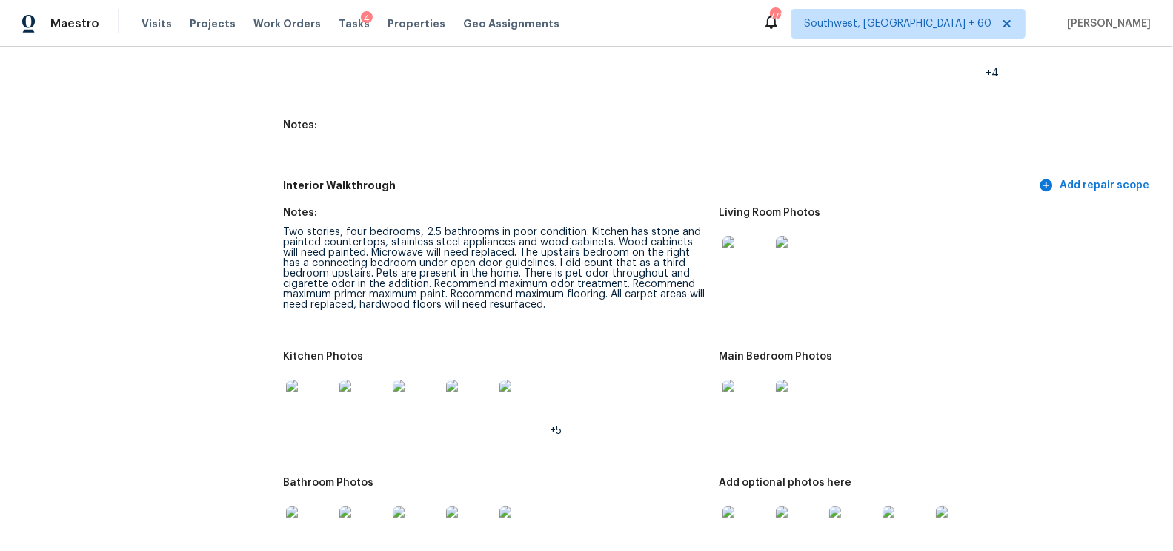
click at [755, 405] on img at bounding box center [746, 403] width 47 height 47
click at [735, 364] on div "Main Bedroom Photos" at bounding box center [932, 360] width 424 height 19
click at [741, 398] on img at bounding box center [746, 403] width 47 height 47
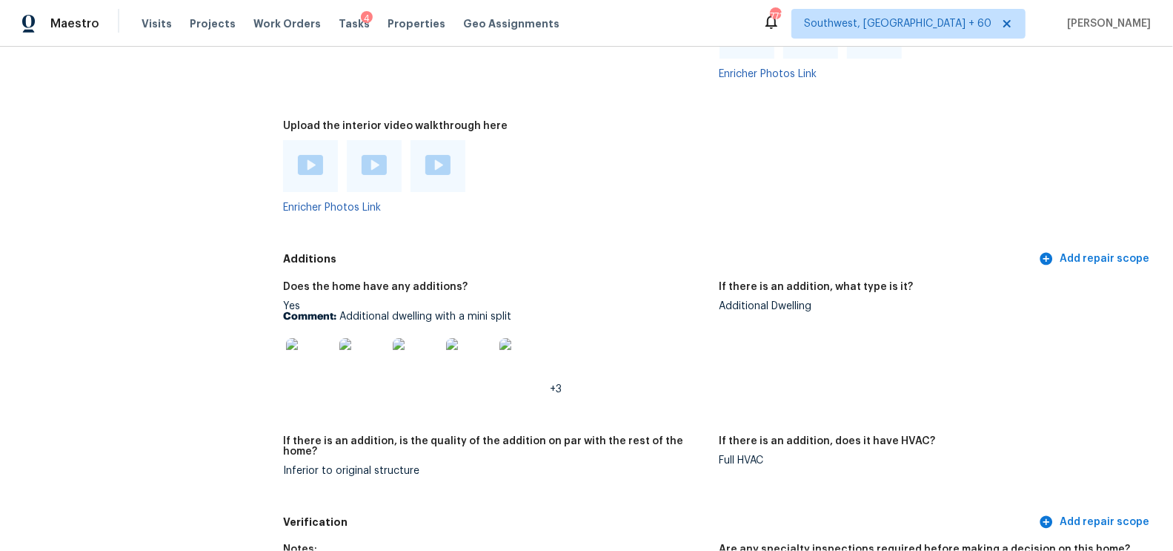
scroll to position [3195, 0]
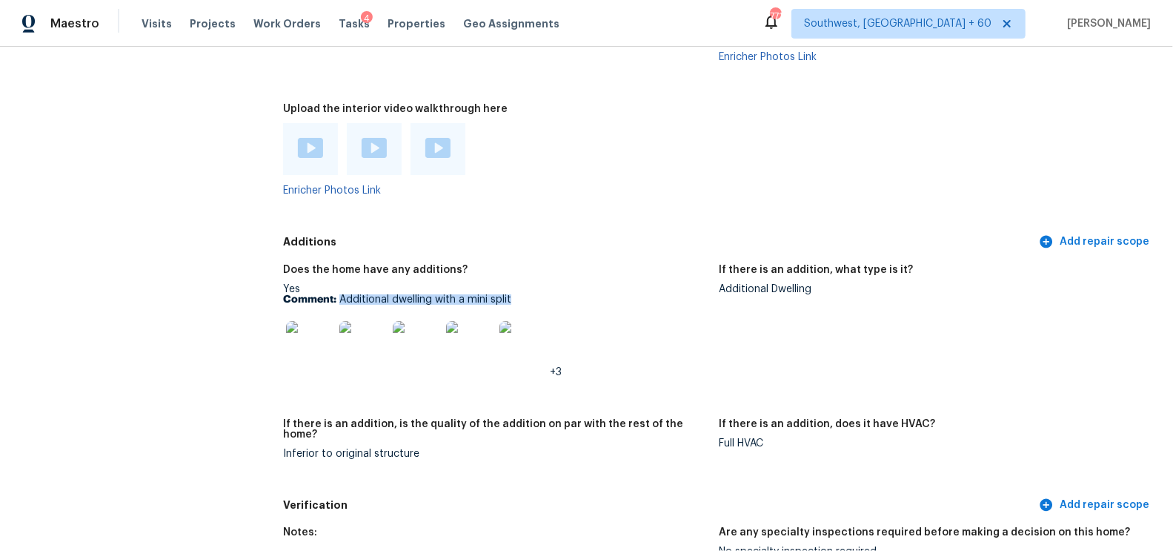
drag, startPoint x: 340, startPoint y: 297, endPoint x: 553, endPoint y: 297, distance: 212.8
click at [553, 297] on p "Comment: Additional dwelling with a mini split" at bounding box center [495, 299] width 424 height 10
copy p "Additional dwelling with a mini split"
click at [303, 352] on img at bounding box center [309, 344] width 47 height 47
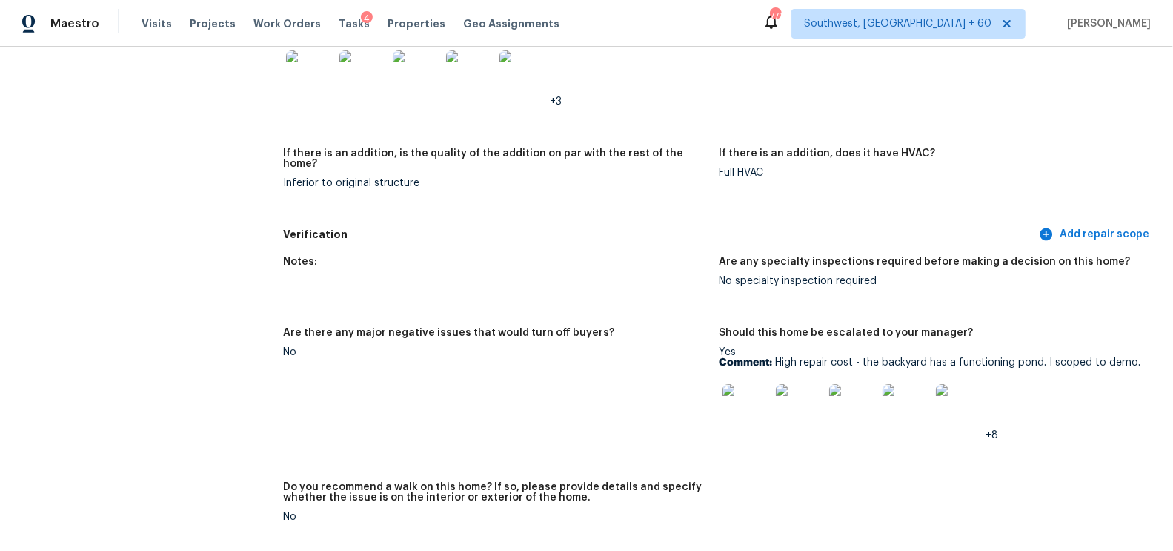
scroll to position [3466, 0]
drag, startPoint x: 775, startPoint y: 345, endPoint x: 1168, endPoint y: 348, distance: 392.2
click at [1168, 348] on div "All visits 260 Cheshire Rd Clarksville, TN 37043 Home details Other Visits No p…" at bounding box center [586, 299] width 1173 height 504
copy p "High repair cost - the backyard has a functioning pond. I scoped to demo."
drag, startPoint x: 777, startPoint y: 350, endPoint x: 1153, endPoint y: 352, distance: 375.8
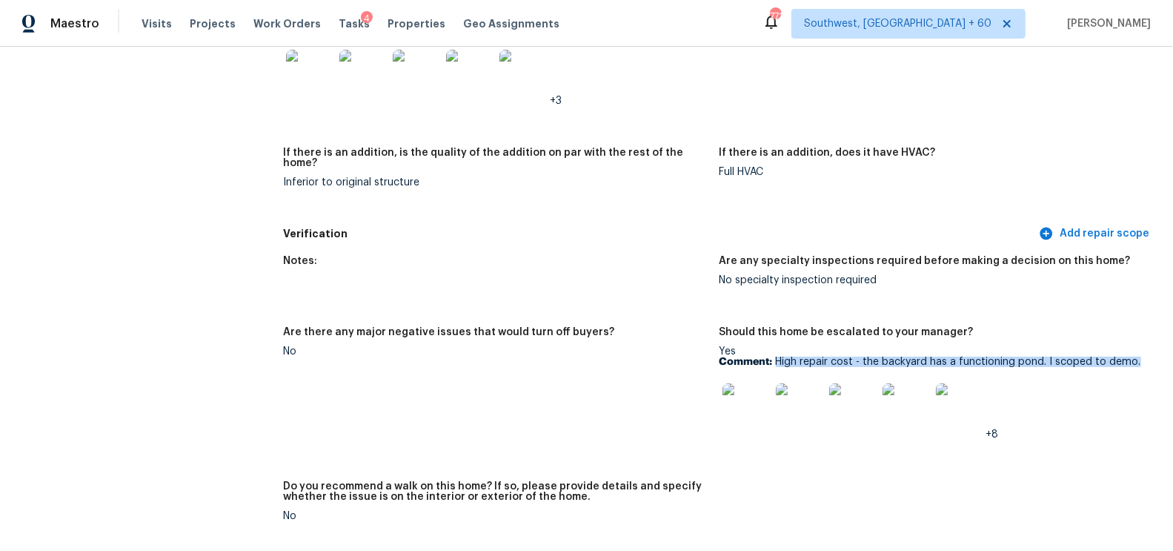
click at [1153, 353] on figure "Should this home be escalated to your manager? Yes Comment: High repair cost - …" at bounding box center [938, 395] width 436 height 136
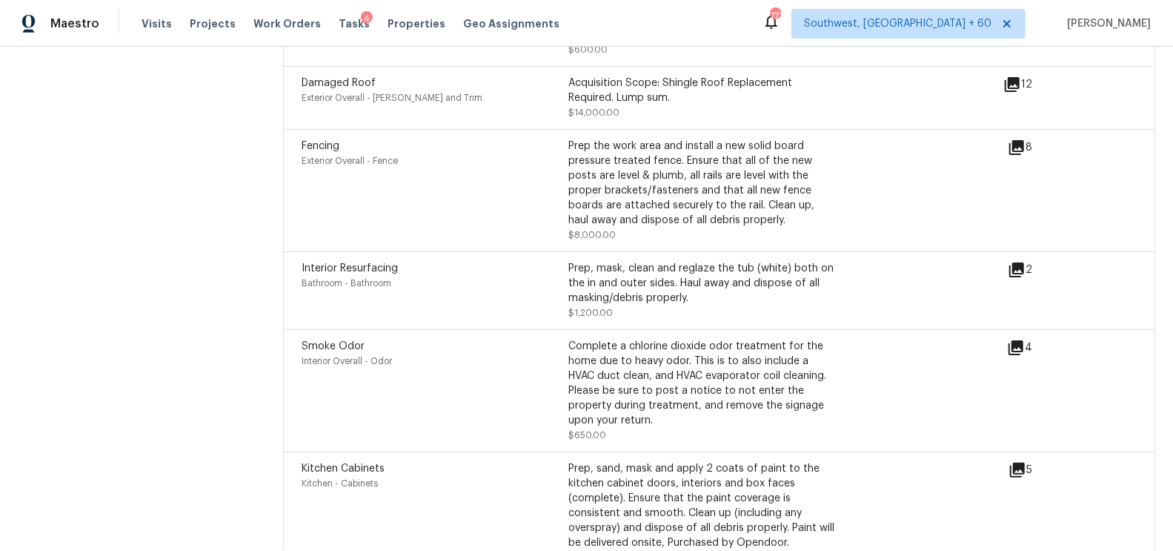
scroll to position [5305, 0]
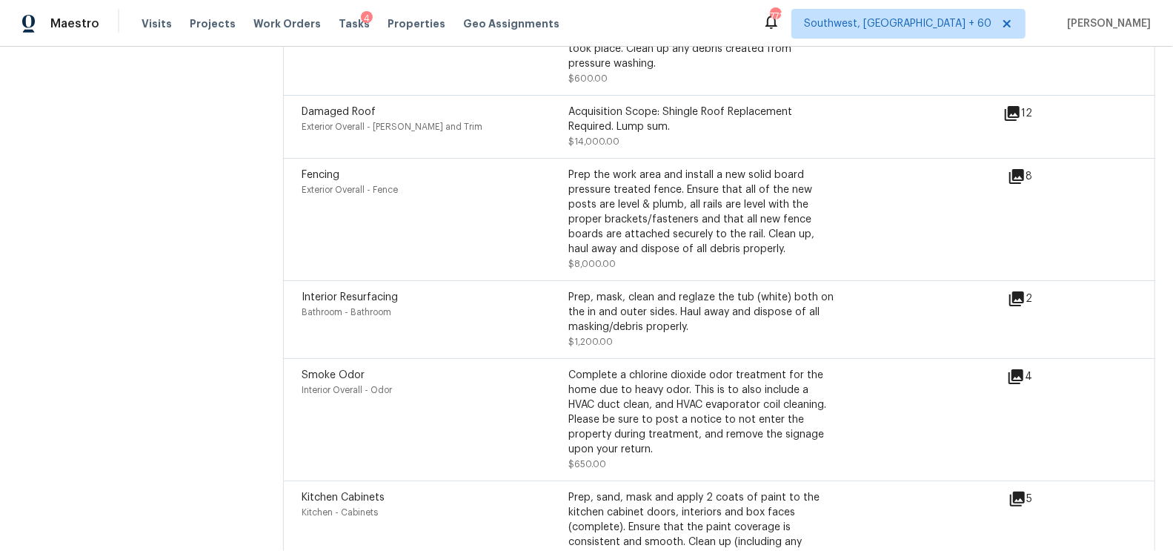
click at [1016, 291] on icon at bounding box center [1017, 299] width 18 height 18
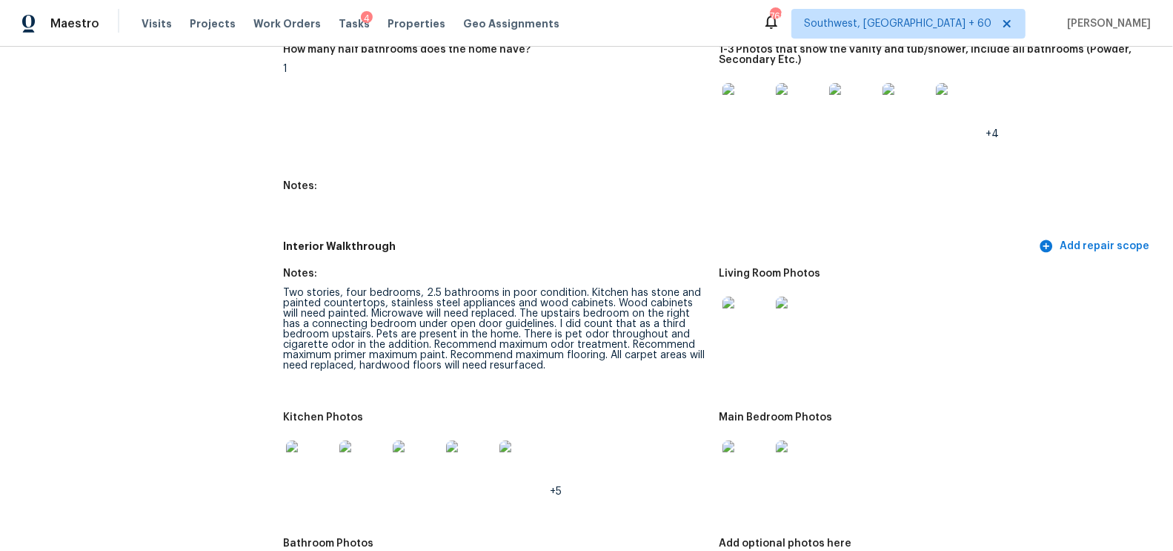
scroll to position [1755, 0]
click at [479, 271] on div "Notes:" at bounding box center [495, 276] width 424 height 19
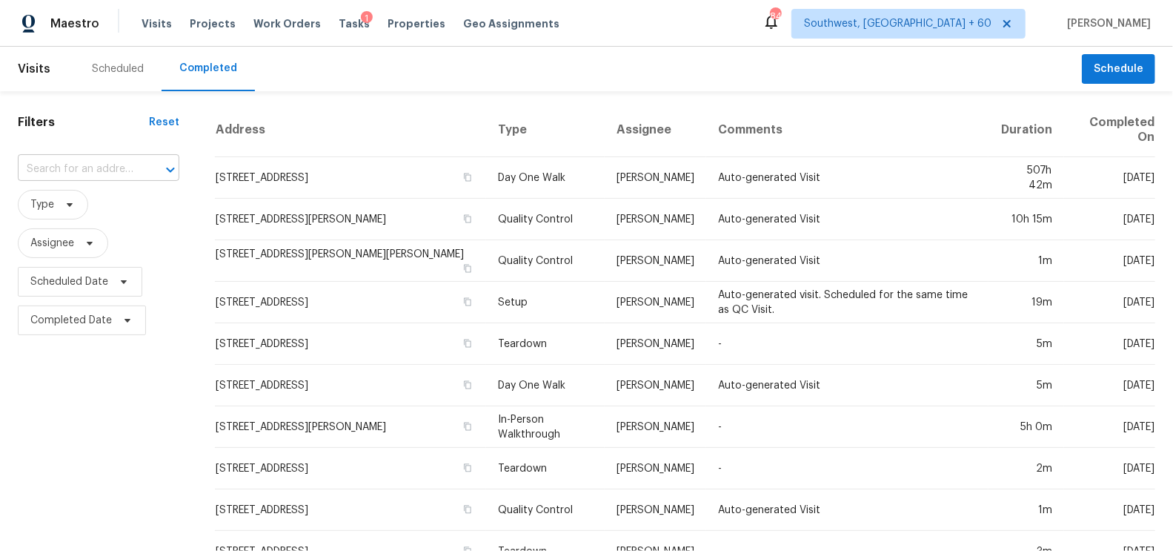
click at [116, 170] on input "text" at bounding box center [78, 169] width 120 height 23
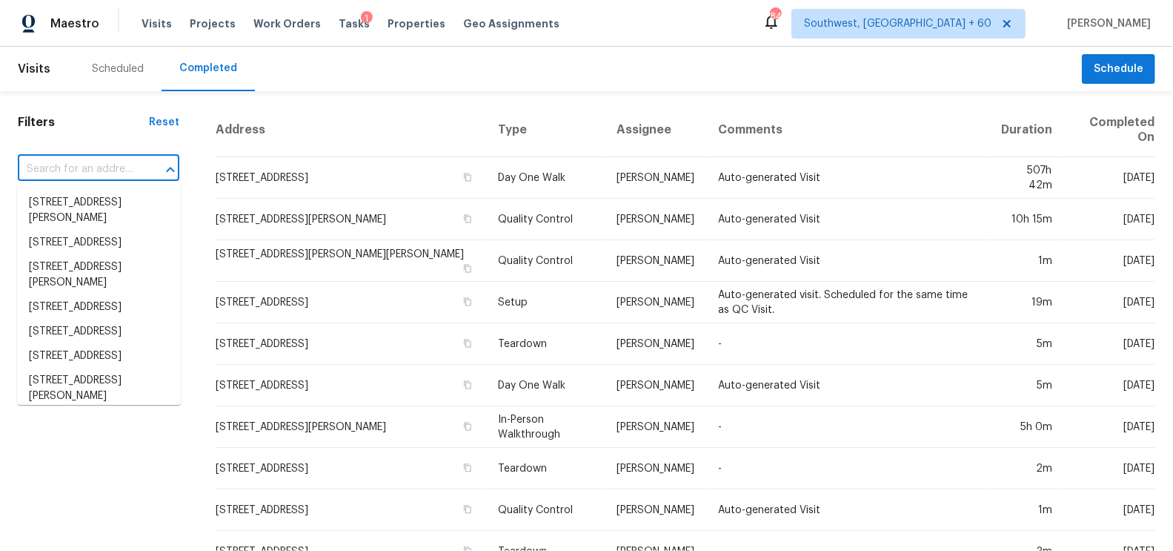
paste input "[STREET_ADDRESS][PERSON_NAME]"
type input "[STREET_ADDRESS][PERSON_NAME]"
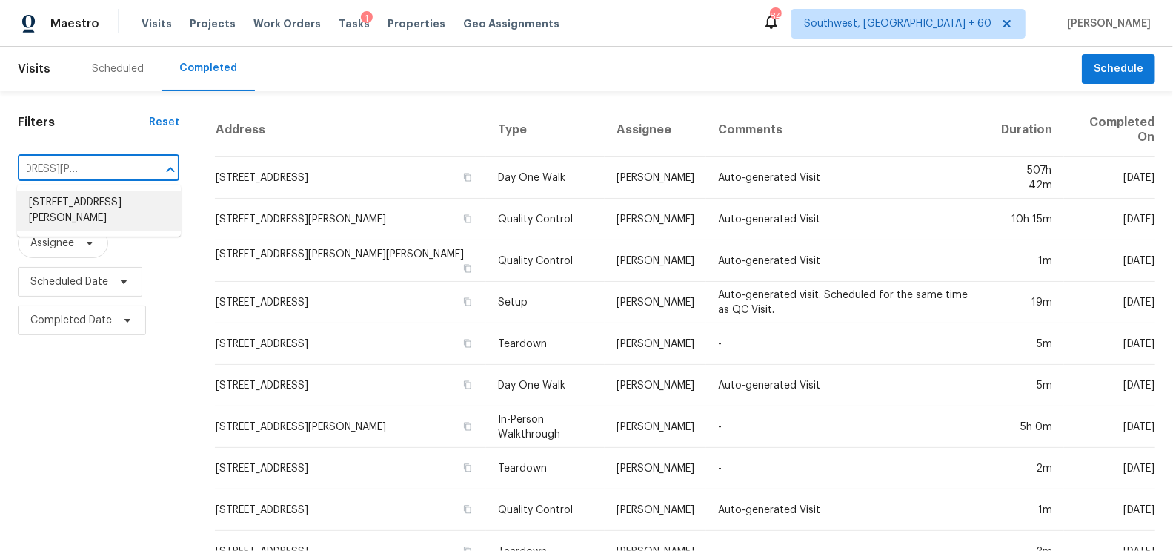
click at [114, 215] on li "[STREET_ADDRESS][PERSON_NAME]" at bounding box center [99, 211] width 164 height 40
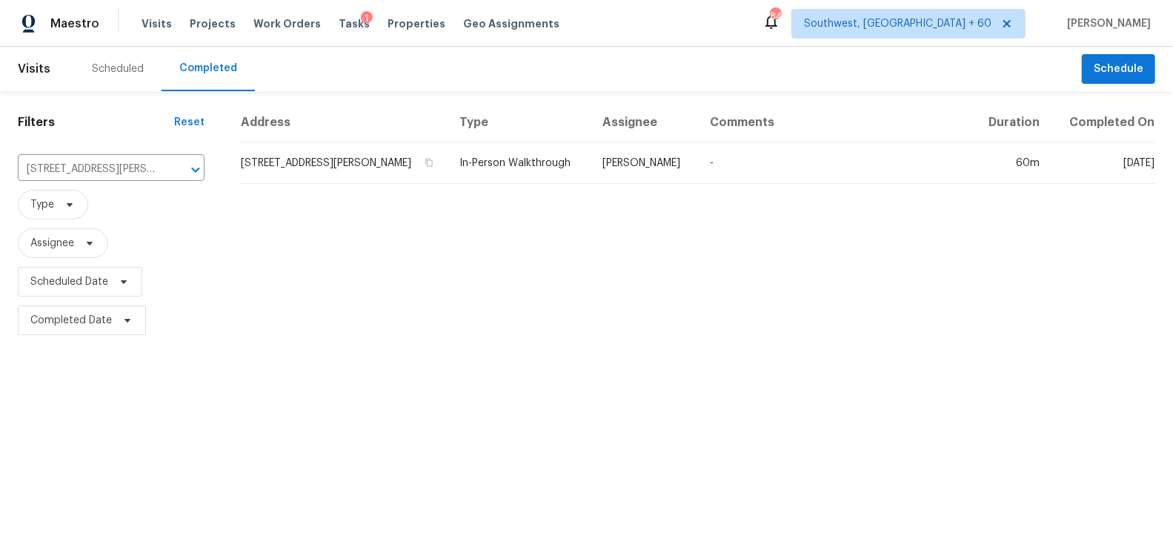
click at [327, 167] on td "[STREET_ADDRESS][PERSON_NAME]" at bounding box center [344, 163] width 208 height 42
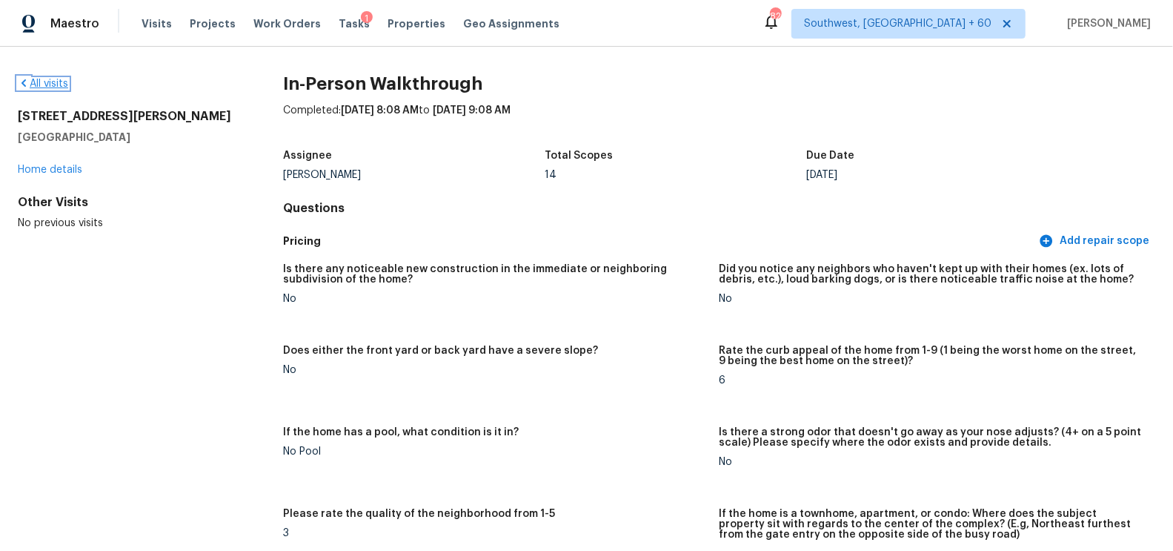
click at [44, 79] on link "All visits" at bounding box center [43, 84] width 50 height 10
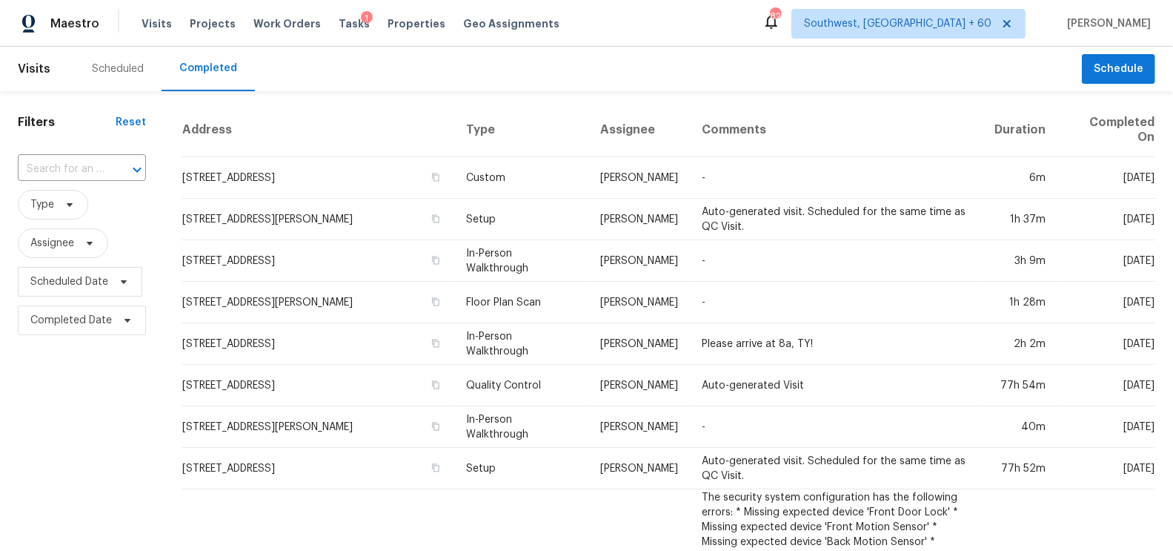
click at [96, 162] on input "text" at bounding box center [61, 169] width 87 height 23
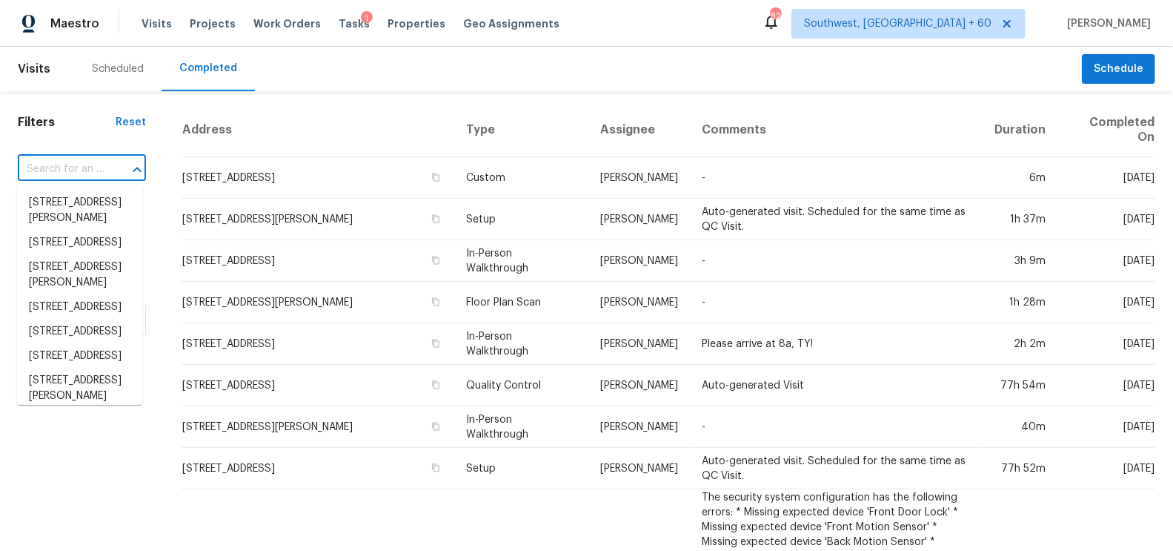
paste input "[STREET_ADDRESS]"
type input "[STREET_ADDRESS]"
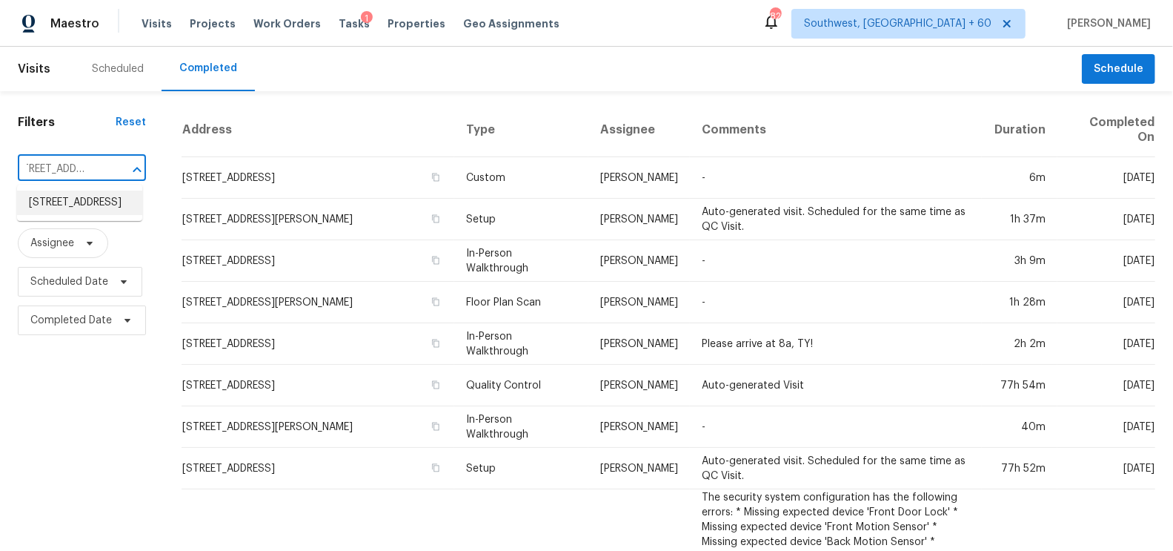
click at [74, 215] on li "[STREET_ADDRESS]" at bounding box center [79, 203] width 125 height 24
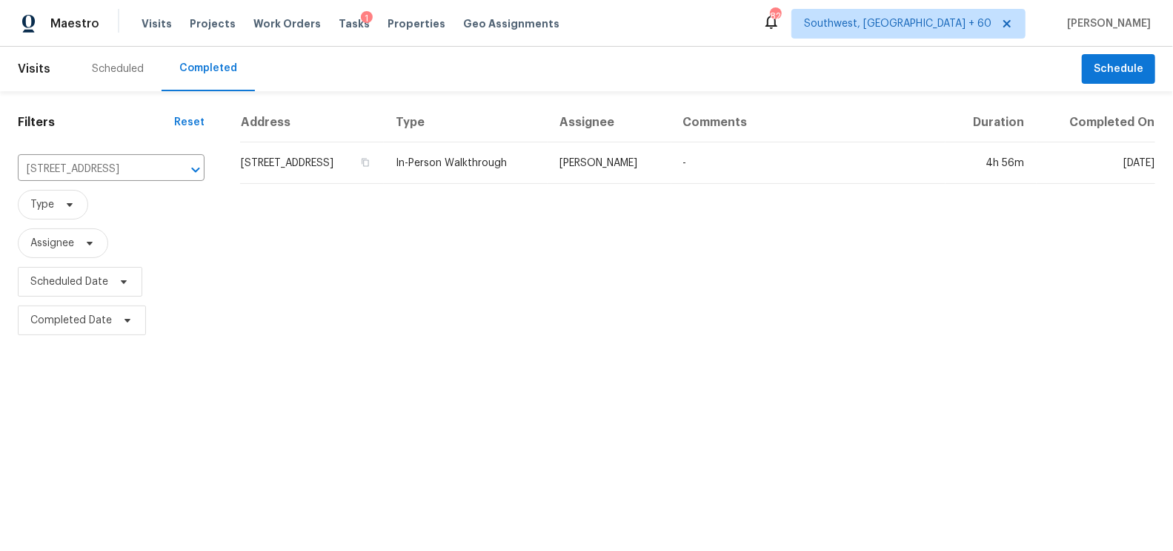
click at [313, 162] on td "[STREET_ADDRESS]" at bounding box center [312, 163] width 144 height 42
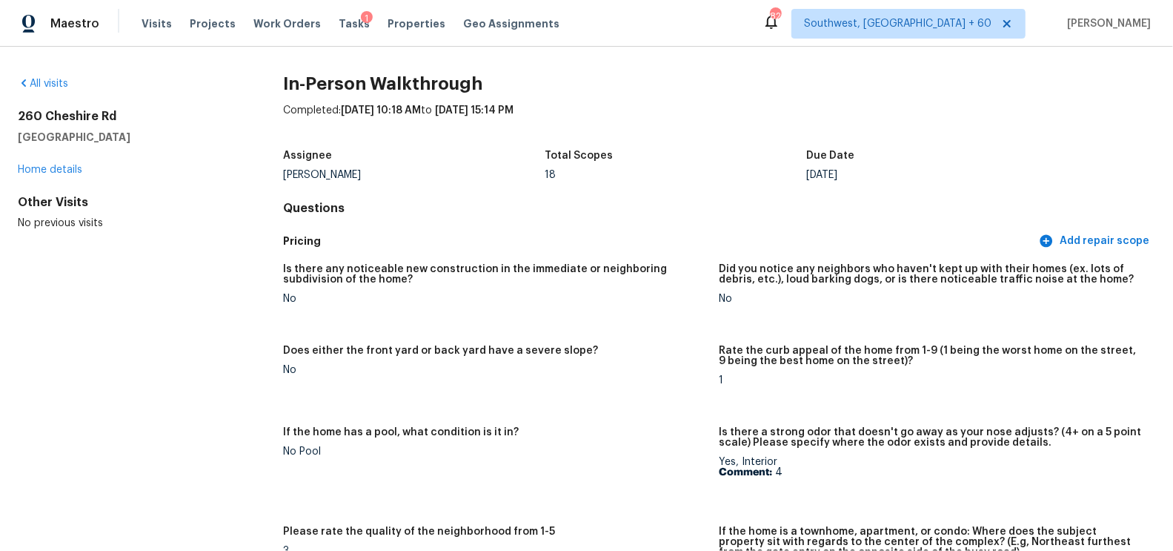
click at [56, 76] on div "All visits" at bounding box center [127, 83] width 218 height 15
click at [55, 85] on link "All visits" at bounding box center [43, 84] width 50 height 10
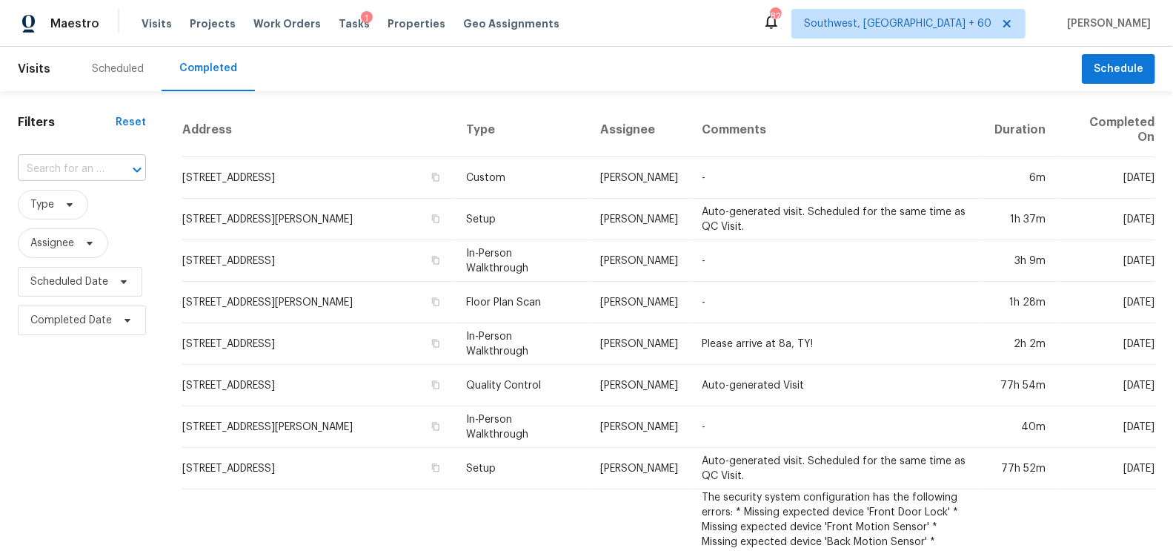
click at [54, 180] on input "text" at bounding box center [61, 169] width 87 height 23
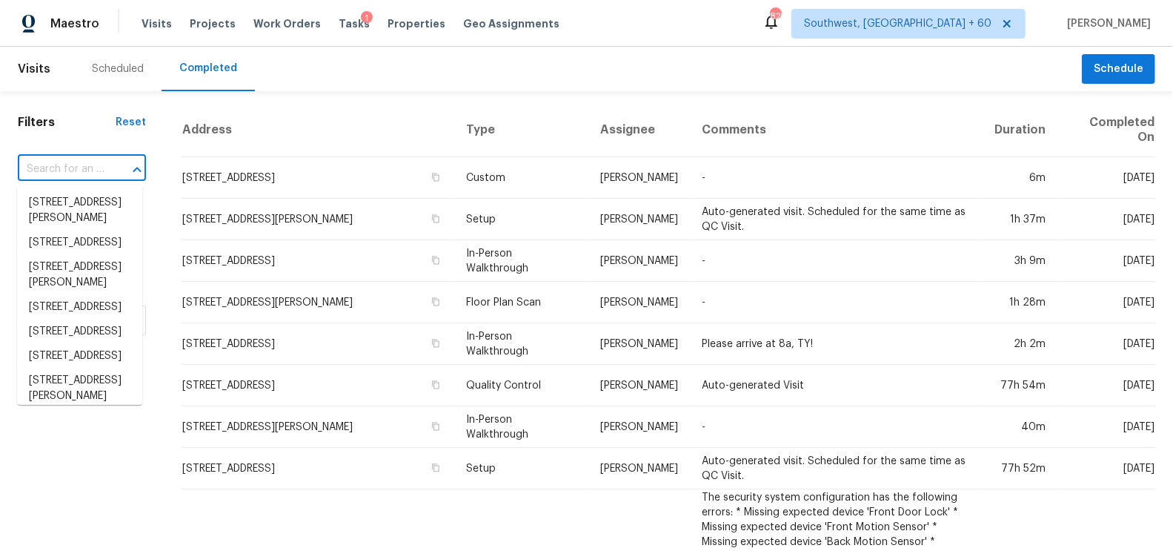
paste input "[STREET_ADDRESS][PERSON_NAME]"
type input "[STREET_ADDRESS][PERSON_NAME]"
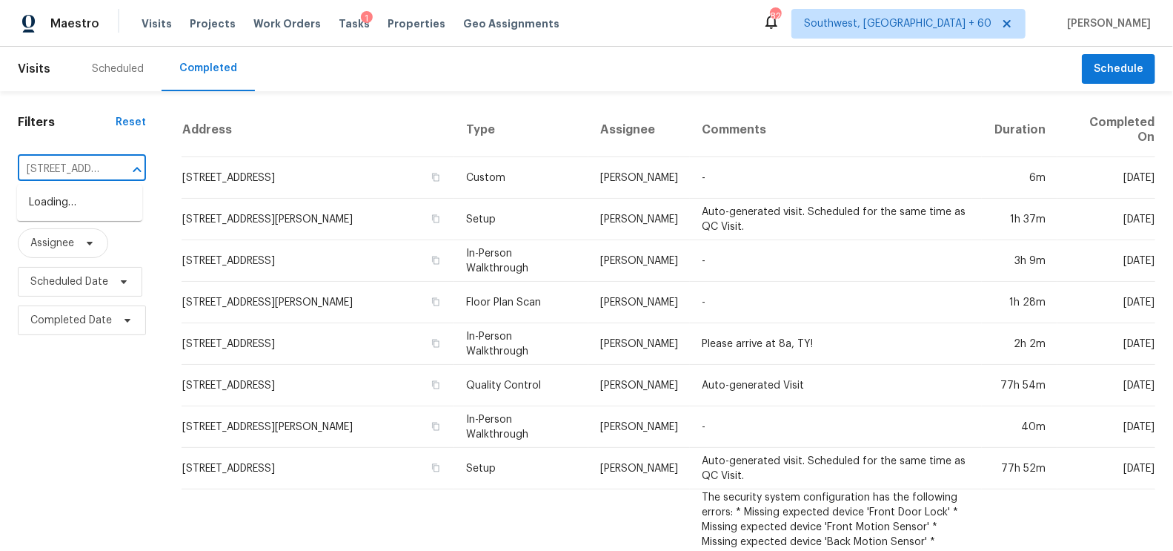
scroll to position [0, 159]
click at [64, 231] on li "[STREET_ADDRESS][PERSON_NAME]" at bounding box center [79, 211] width 125 height 40
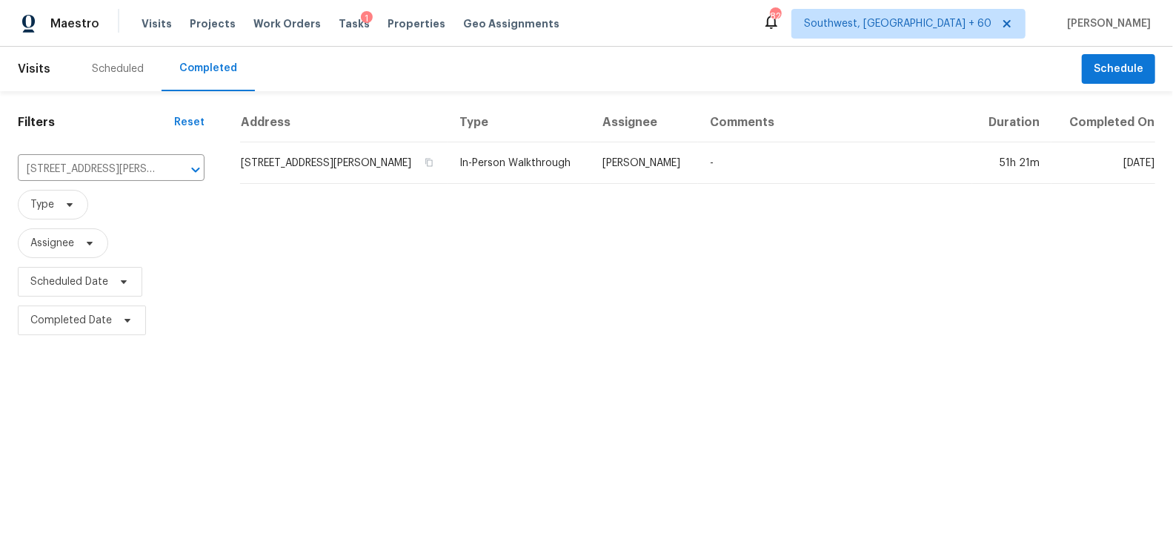
click at [265, 142] on th "Address" at bounding box center [344, 122] width 208 height 39
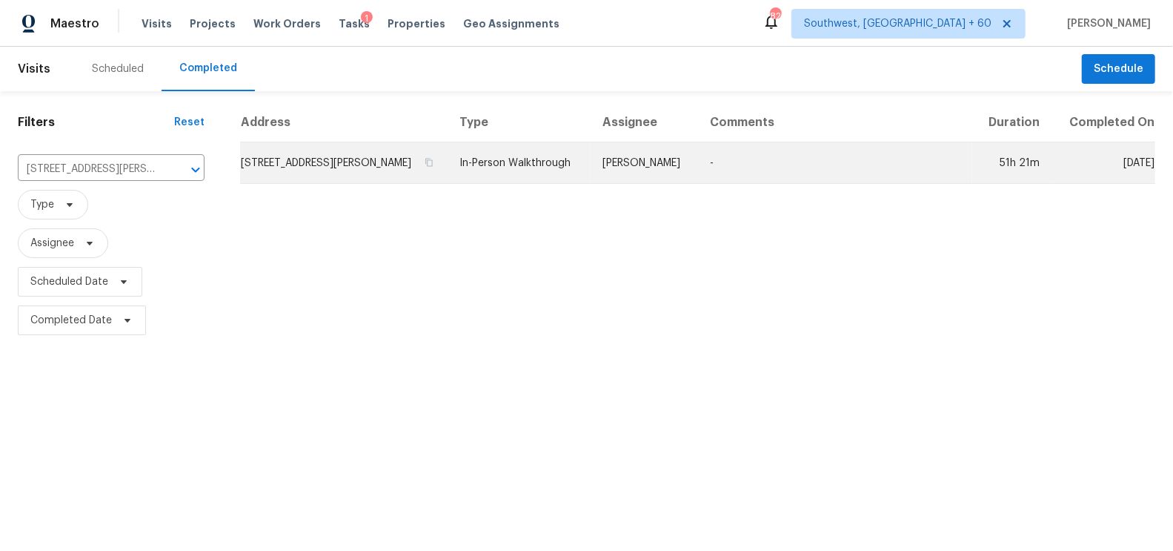
click at [308, 163] on td "[STREET_ADDRESS][PERSON_NAME]" at bounding box center [344, 163] width 208 height 42
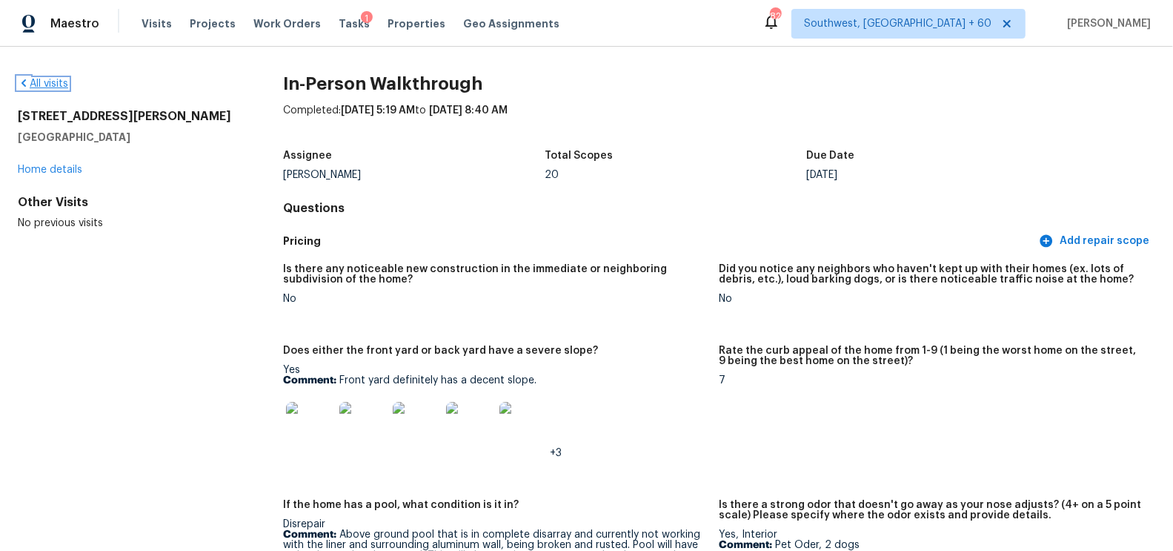
click at [56, 79] on link "All visits" at bounding box center [43, 84] width 50 height 10
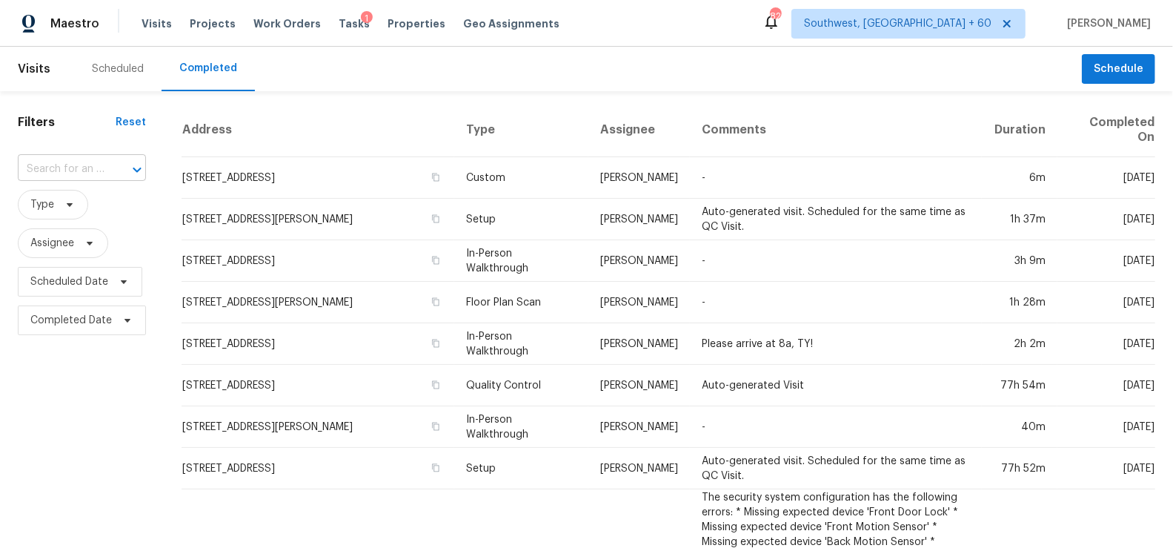
click at [68, 166] on input "text" at bounding box center [61, 169] width 87 height 23
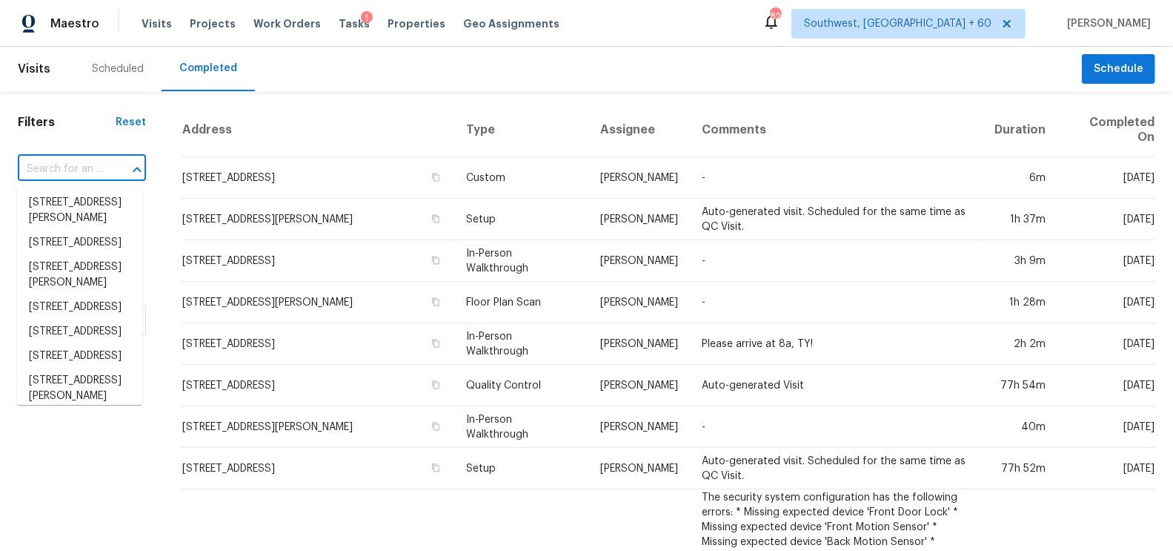
paste input "[STREET_ADDRESS]"
type input "[STREET_ADDRESS]"
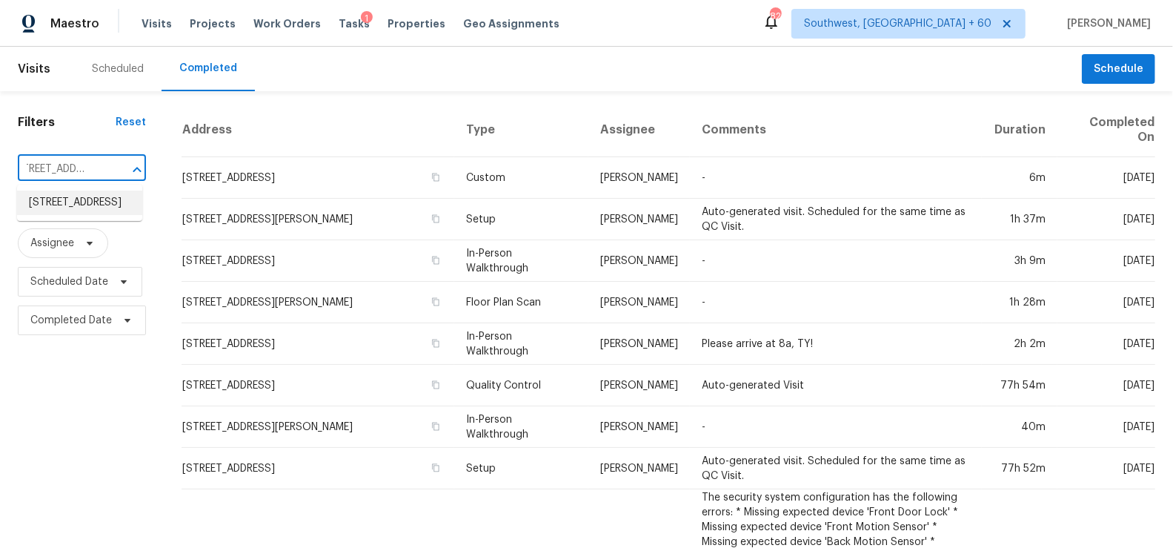
click at [93, 215] on li "[STREET_ADDRESS]" at bounding box center [79, 203] width 125 height 24
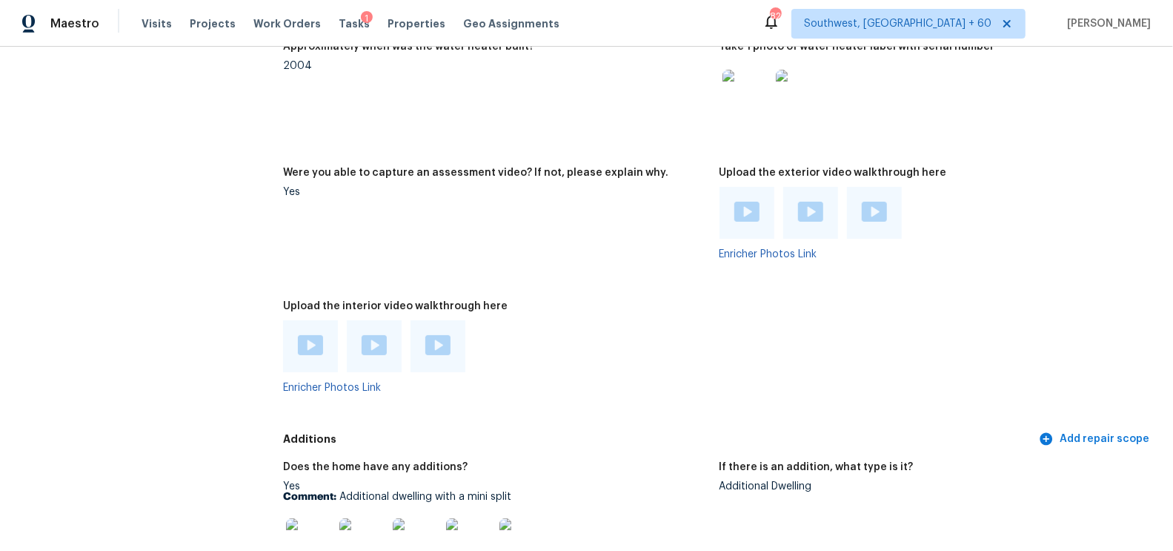
scroll to position [3007, 0]
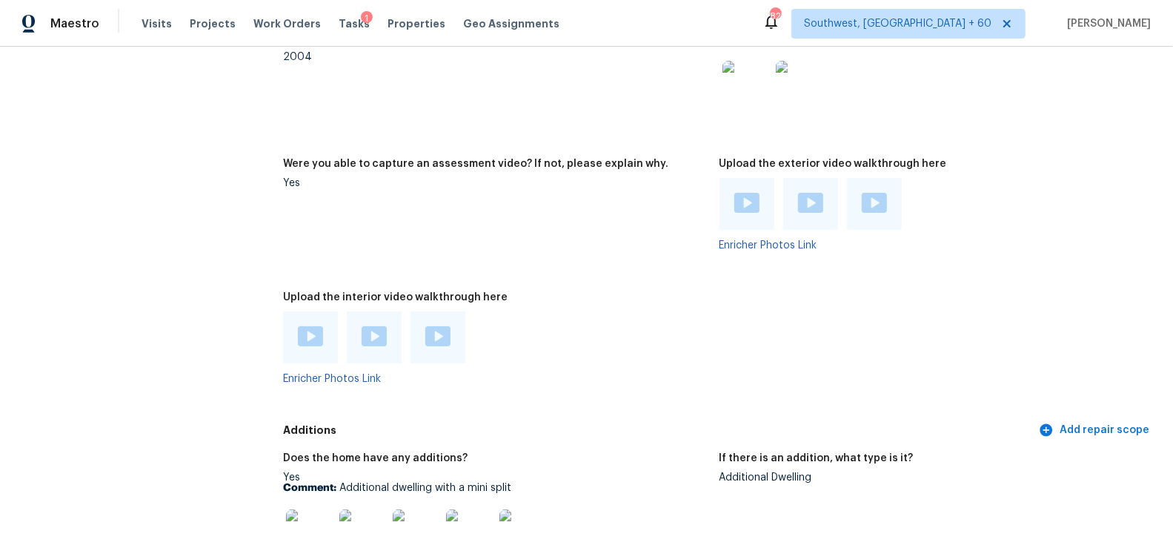
click at [739, 205] on img at bounding box center [747, 203] width 25 height 20
click at [807, 208] on img at bounding box center [810, 203] width 25 height 20
click at [874, 208] on img at bounding box center [874, 203] width 25 height 20
click at [305, 340] on img at bounding box center [310, 336] width 25 height 20
click at [370, 334] on img at bounding box center [374, 336] width 25 height 20
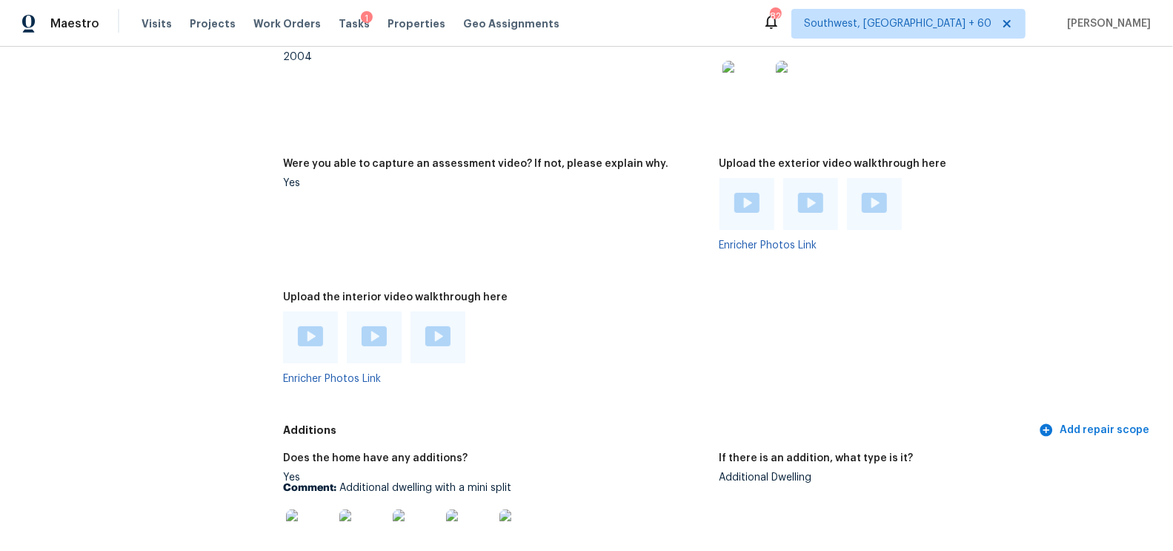
click at [444, 338] on img at bounding box center [438, 336] width 25 height 20
click at [449, 321] on div at bounding box center [438, 337] width 55 height 52
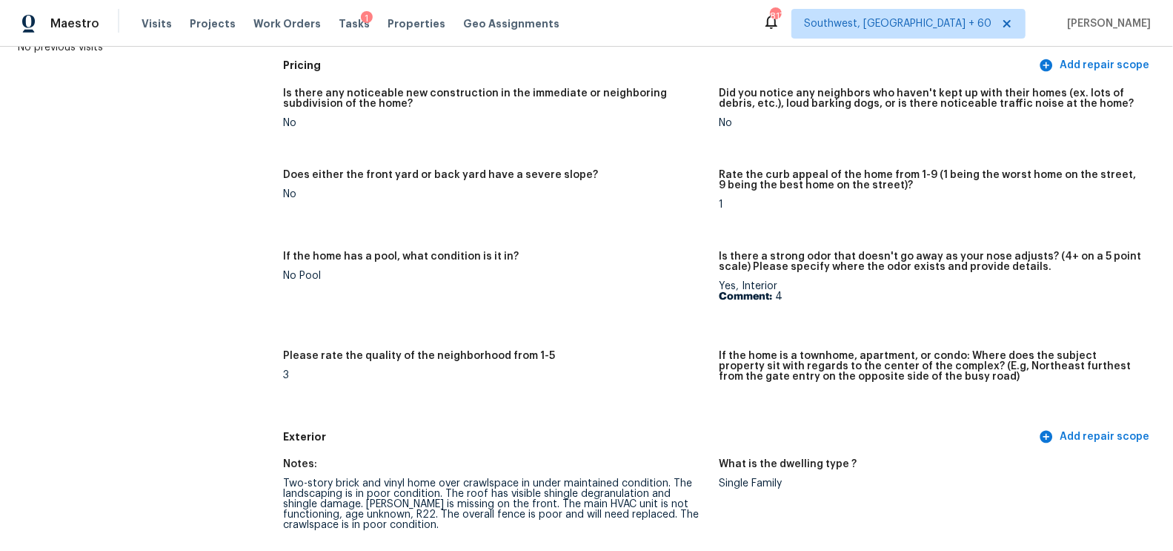
scroll to position [0, 0]
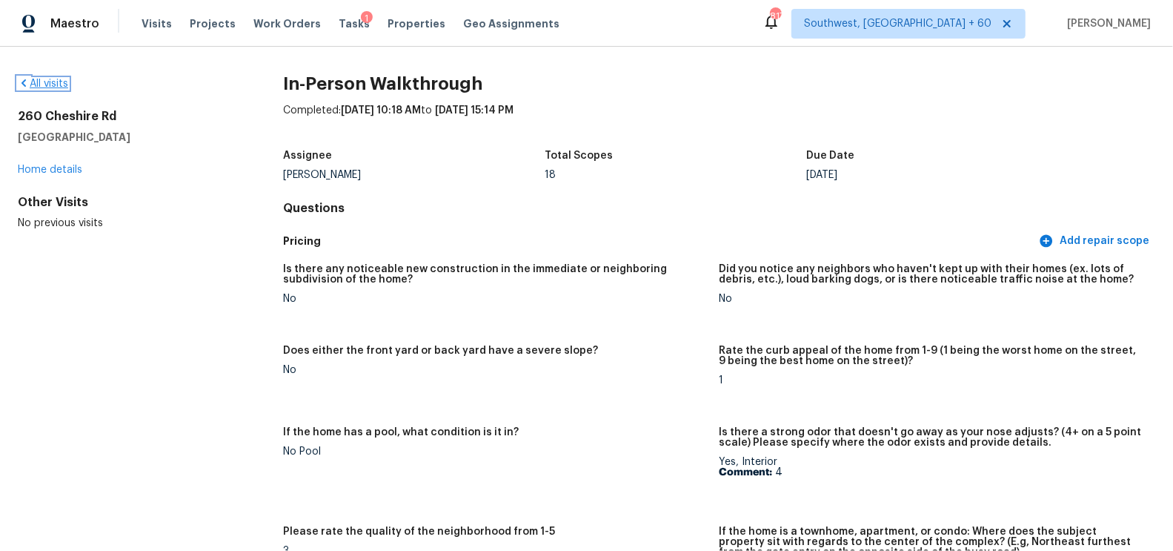
click at [47, 87] on link "All visits" at bounding box center [43, 84] width 50 height 10
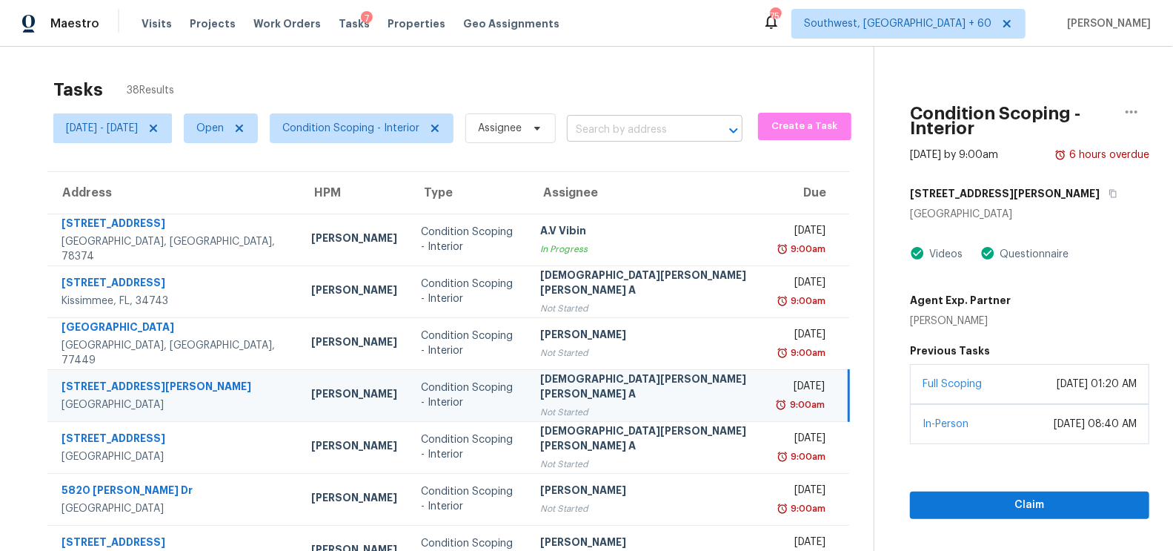
click at [683, 128] on input "text" at bounding box center [634, 130] width 134 height 23
paste input "4941 Hopkins Rd North Chesterfield VA 23234"
type input "4941 Hopkins Rd North Chesterfield VA 23234"
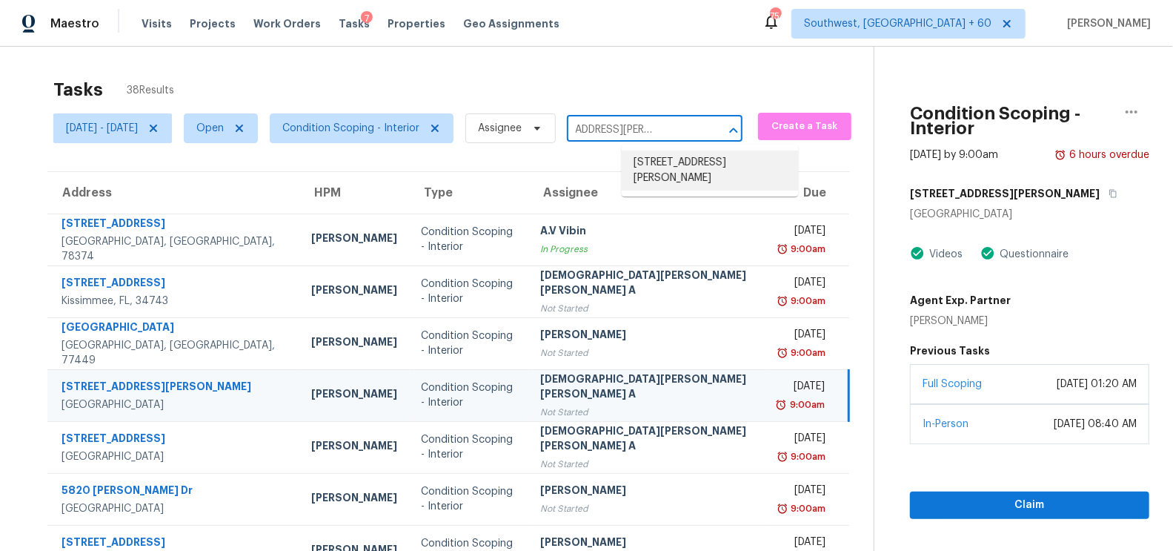
click at [701, 167] on li "[STREET_ADDRESS][PERSON_NAME]" at bounding box center [710, 170] width 176 height 40
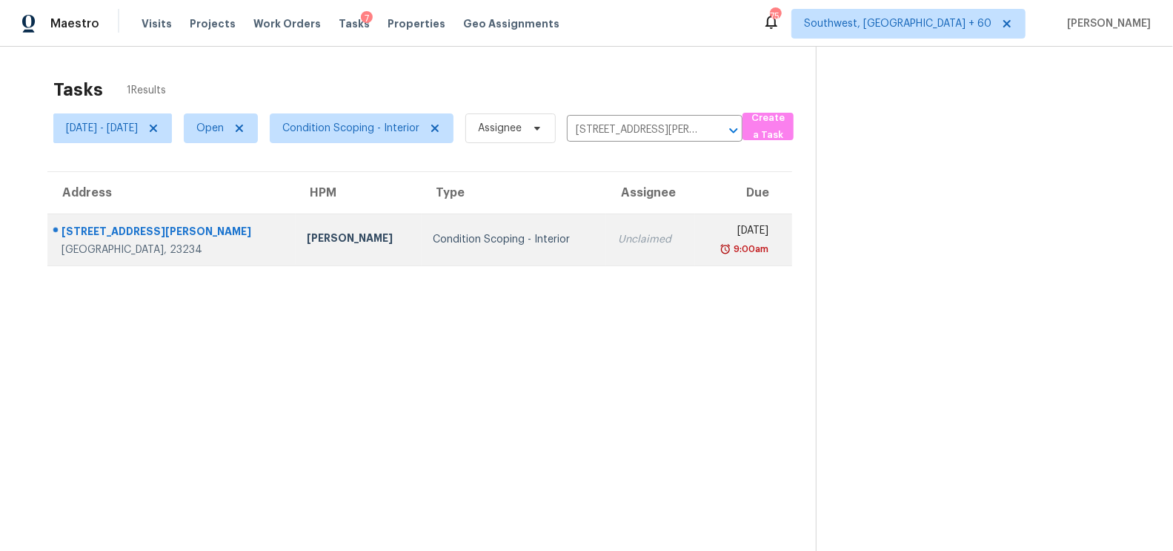
click at [695, 261] on td "Mon, Aug 25th 2025 9:00am" at bounding box center [743, 239] width 97 height 52
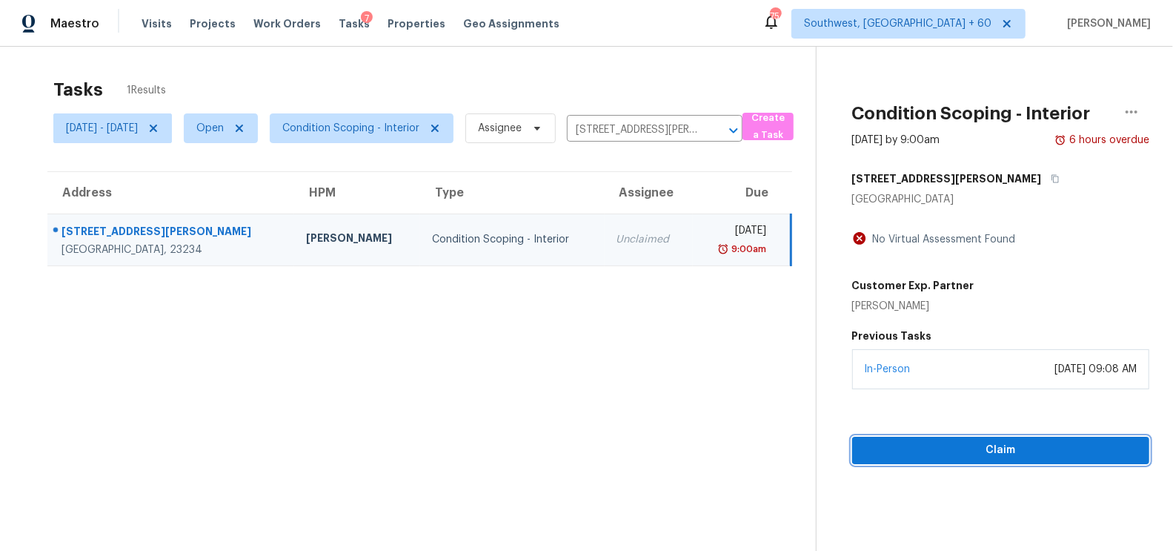
click at [1007, 457] on span "Claim" at bounding box center [1001, 450] width 274 height 19
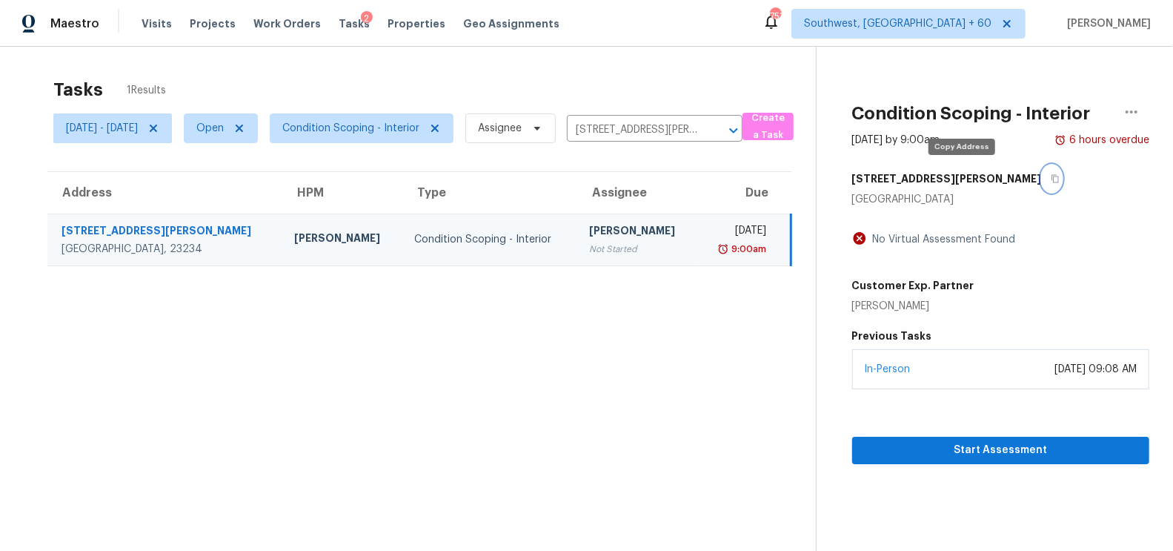
click at [1051, 175] on icon "button" at bounding box center [1055, 178] width 9 height 9
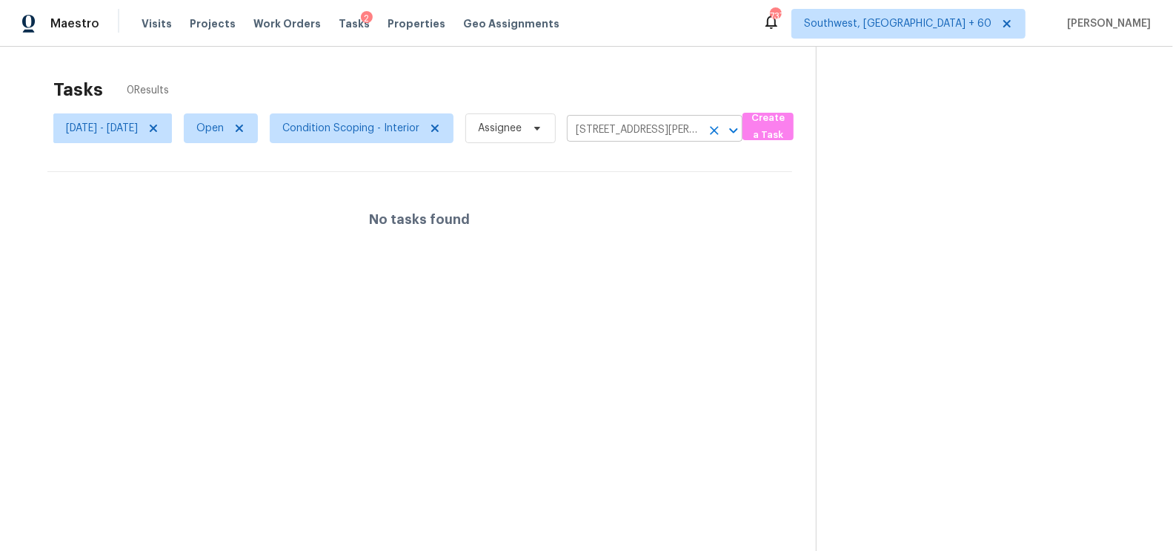
click at [649, 125] on input "[STREET_ADDRESS][PERSON_NAME]" at bounding box center [634, 130] width 134 height 23
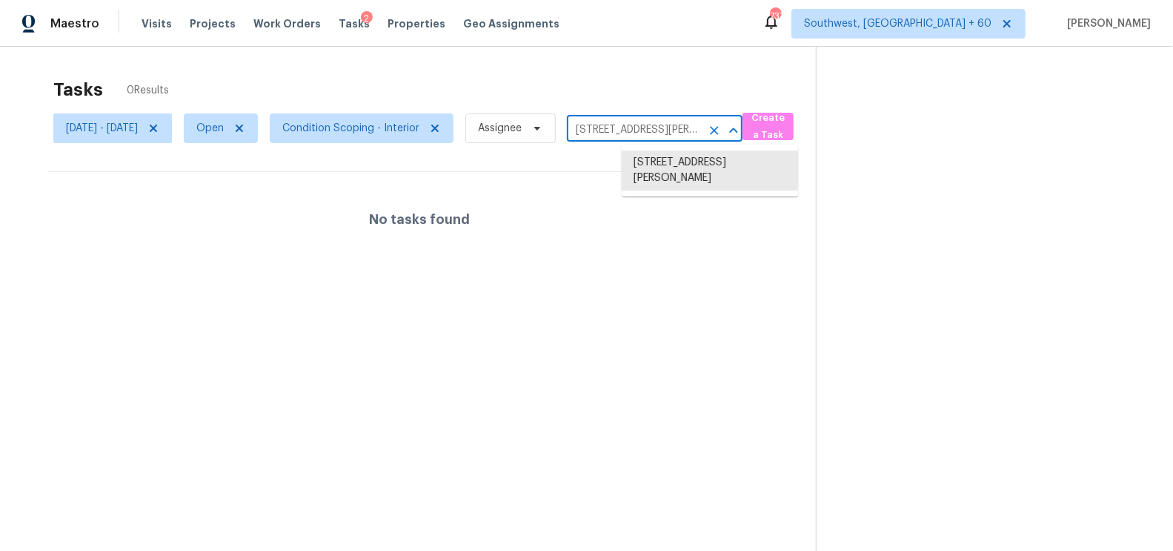
paste input "657 Merrick Rd Massapequa NY 11758"
type input "[STREET_ADDRESS][PERSON_NAME]"
click at [686, 162] on li "[STREET_ADDRESS][PERSON_NAME]" at bounding box center [710, 170] width 176 height 40
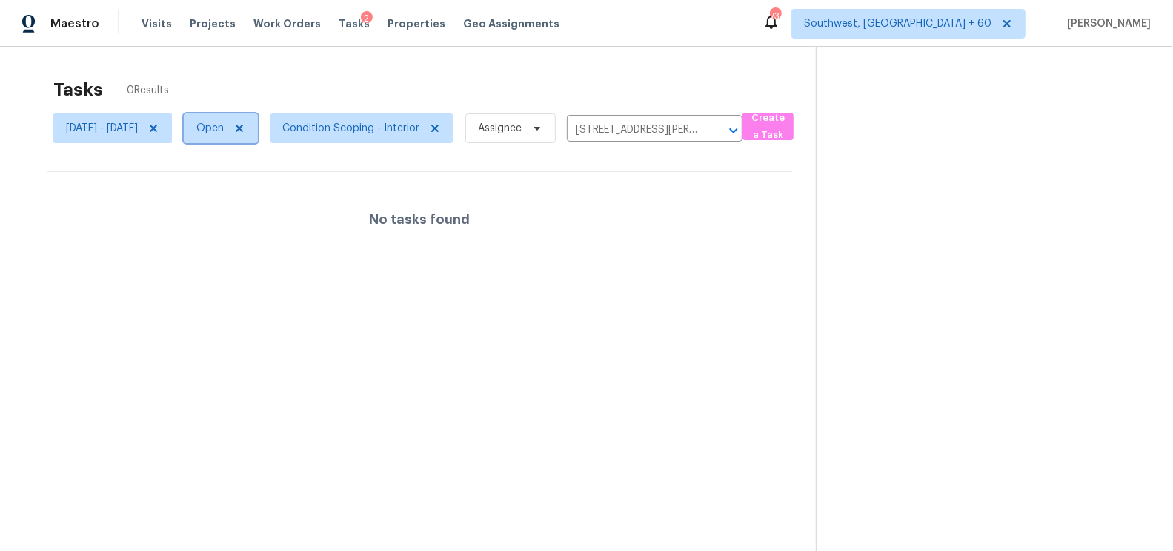
click at [224, 128] on span "Open" at bounding box center [209, 128] width 27 height 15
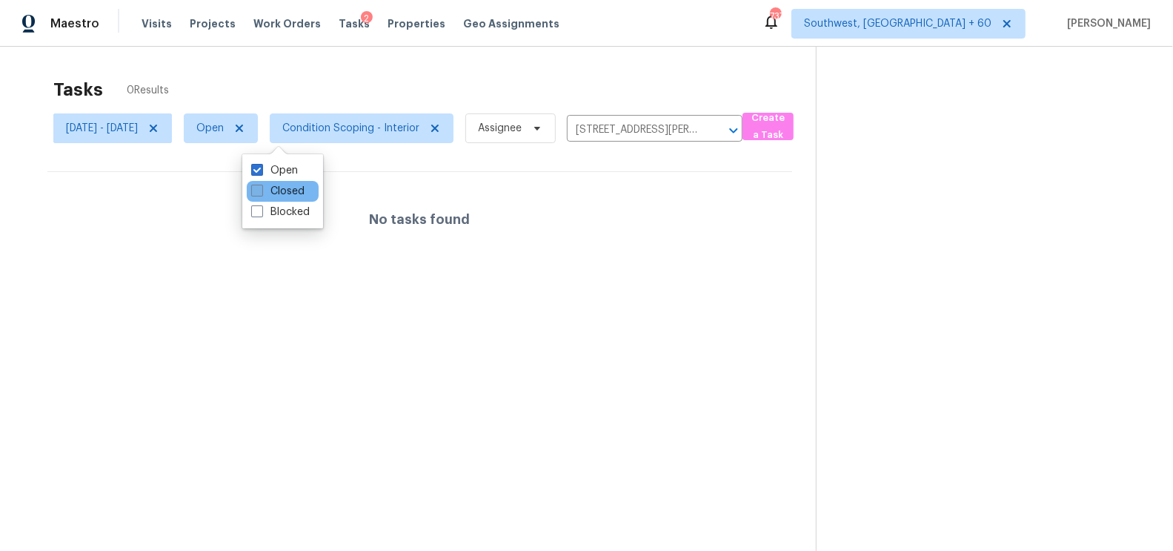
click at [282, 189] on label "Closed" at bounding box center [277, 191] width 53 height 15
click at [261, 189] on input "Closed" at bounding box center [256, 189] width 10 height 10
checkbox input "true"
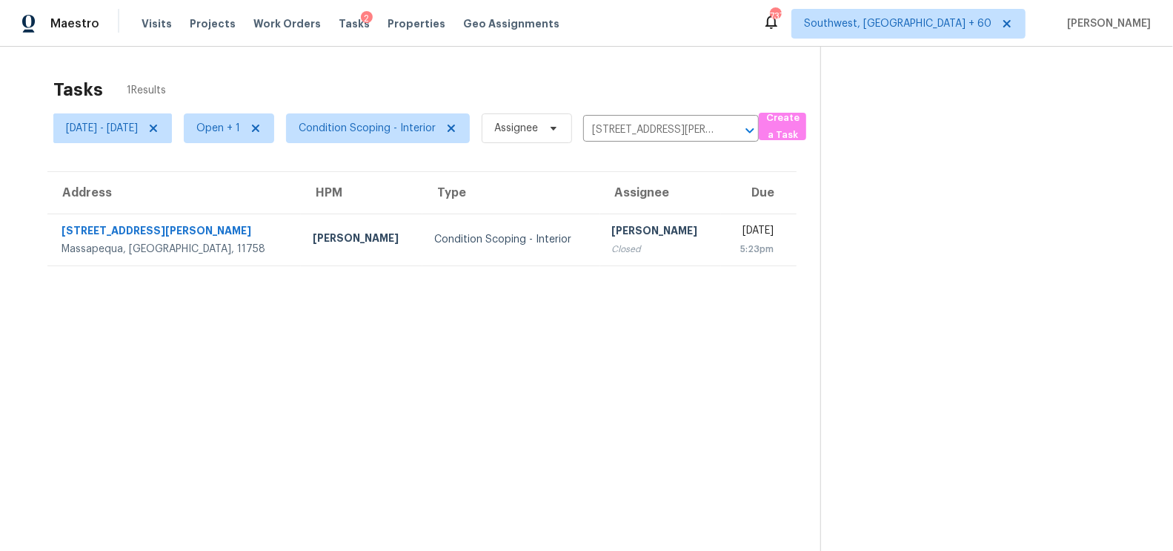
click at [515, 237] on div "Condition Scoping - Interior" at bounding box center [511, 239] width 154 height 15
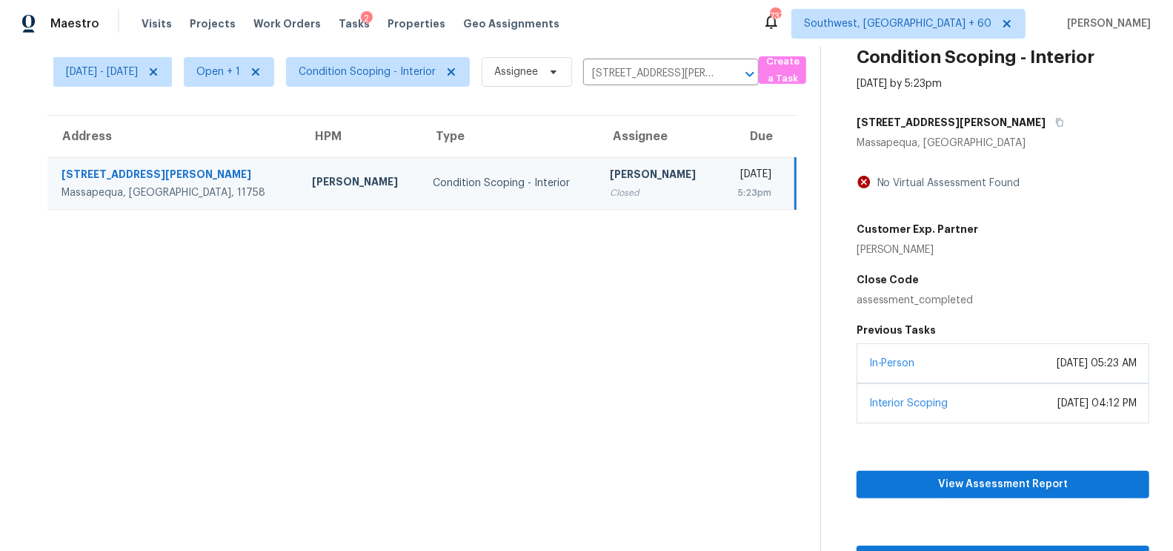
scroll to position [76, 0]
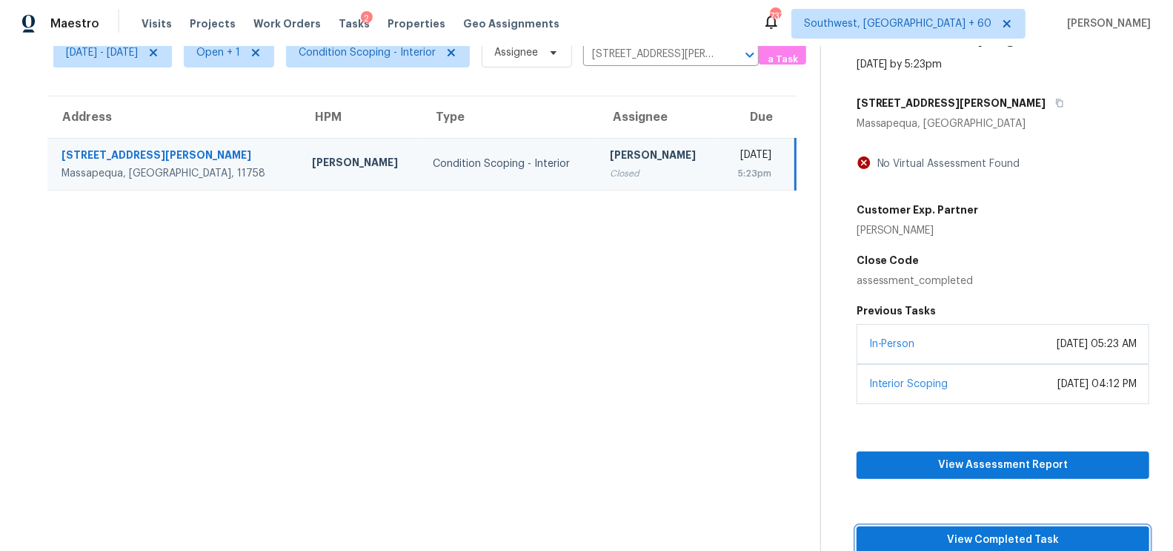
click at [1028, 534] on span "View Completed Task" at bounding box center [1003, 540] width 269 height 19
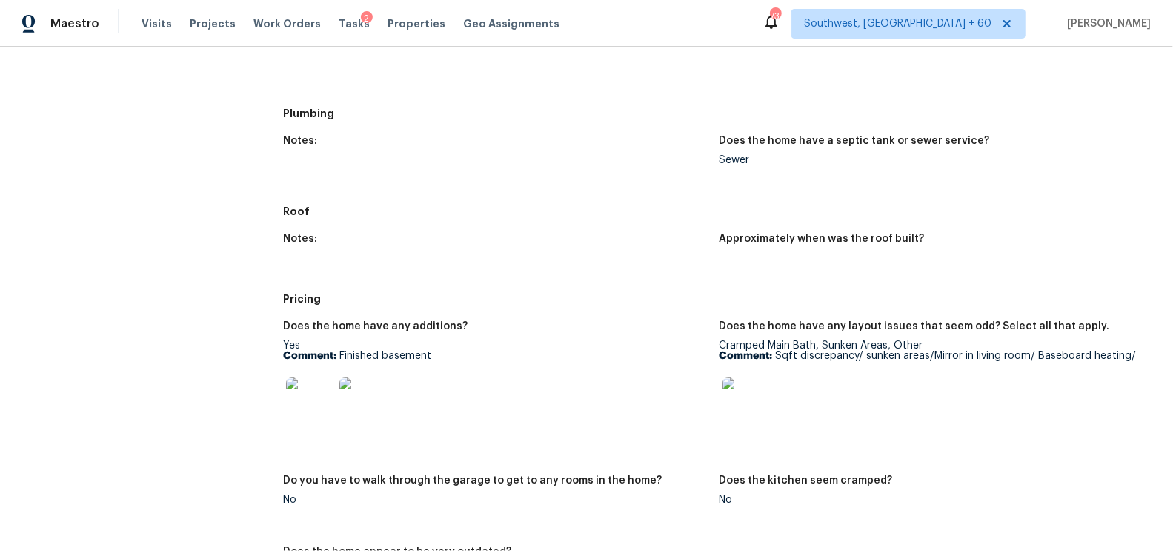
scroll to position [779, 0]
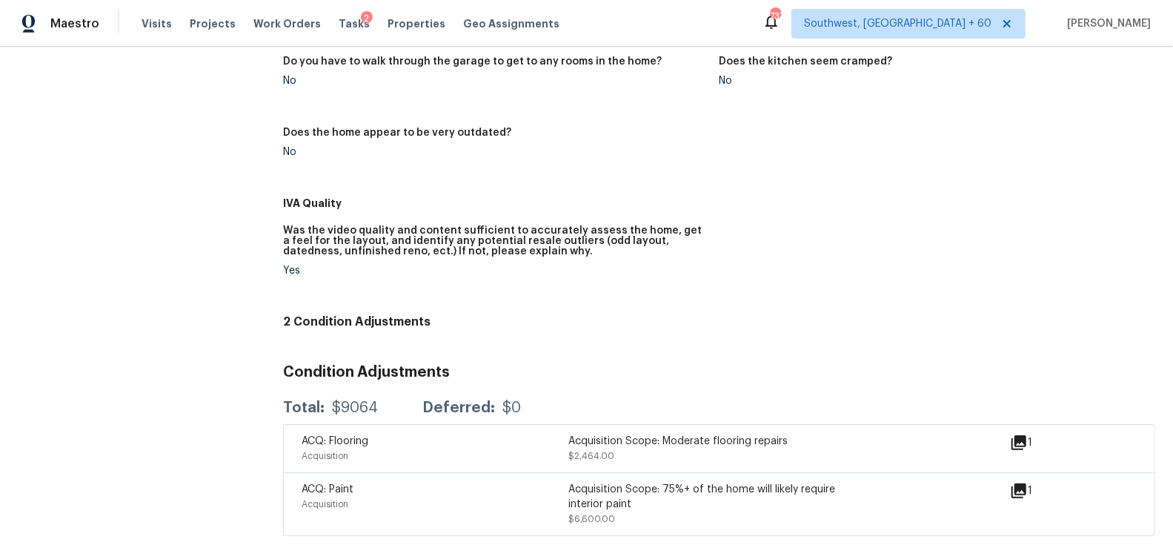
click at [353, 401] on div "$9064" at bounding box center [355, 407] width 46 height 15
copy div "$9064"
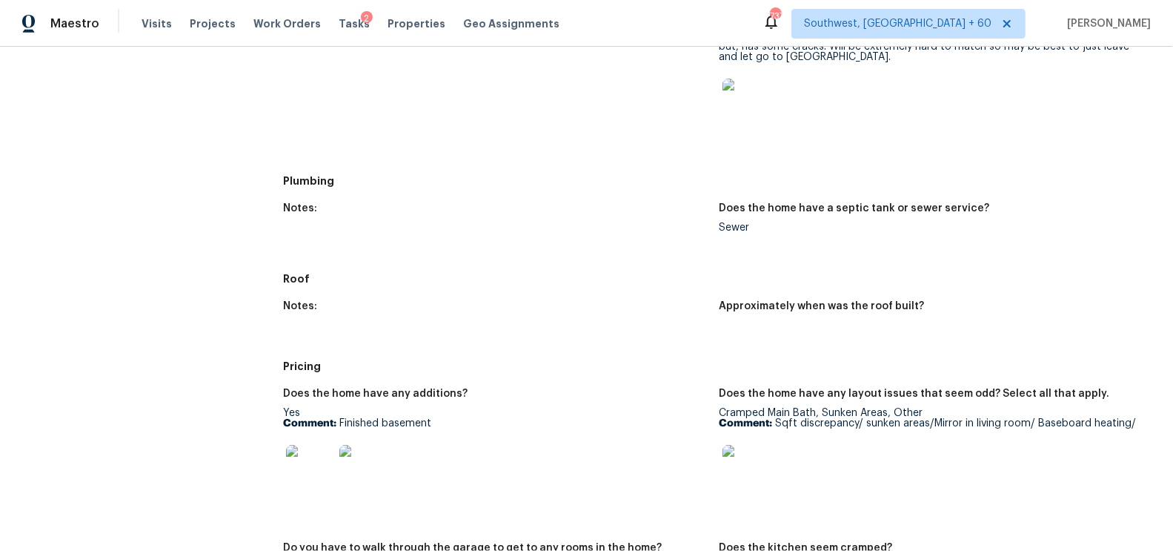
scroll to position [0, 0]
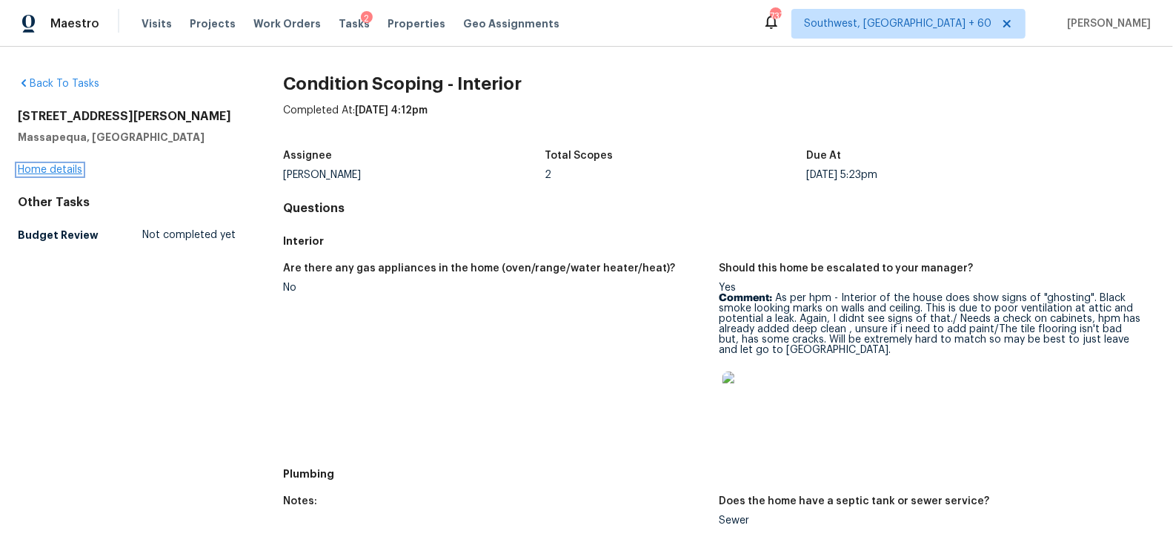
click at [60, 168] on link "Home details" at bounding box center [50, 170] width 64 height 10
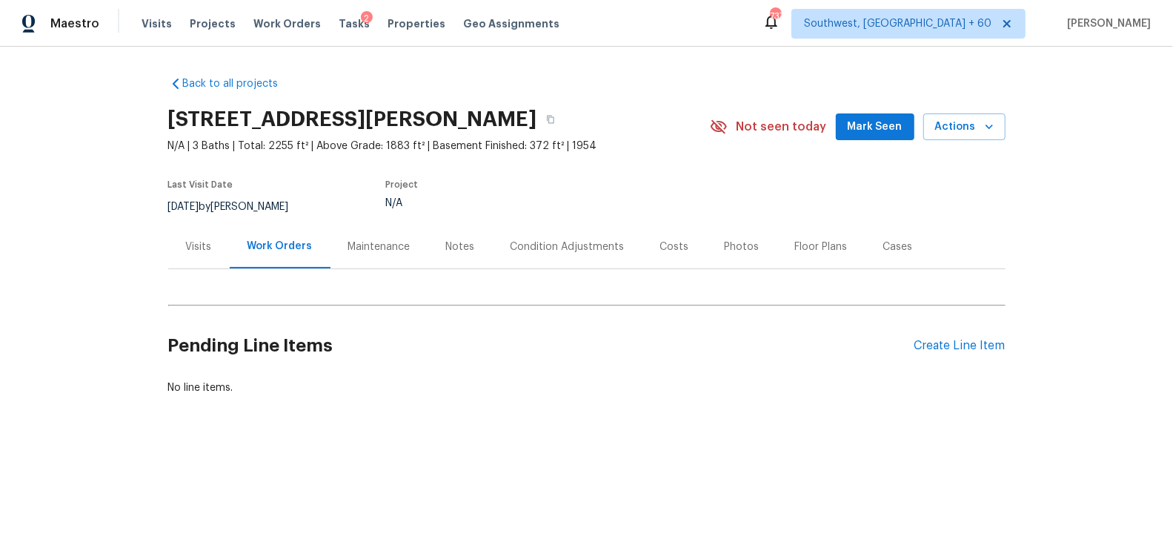
click at [455, 245] on div "Notes" at bounding box center [460, 246] width 29 height 15
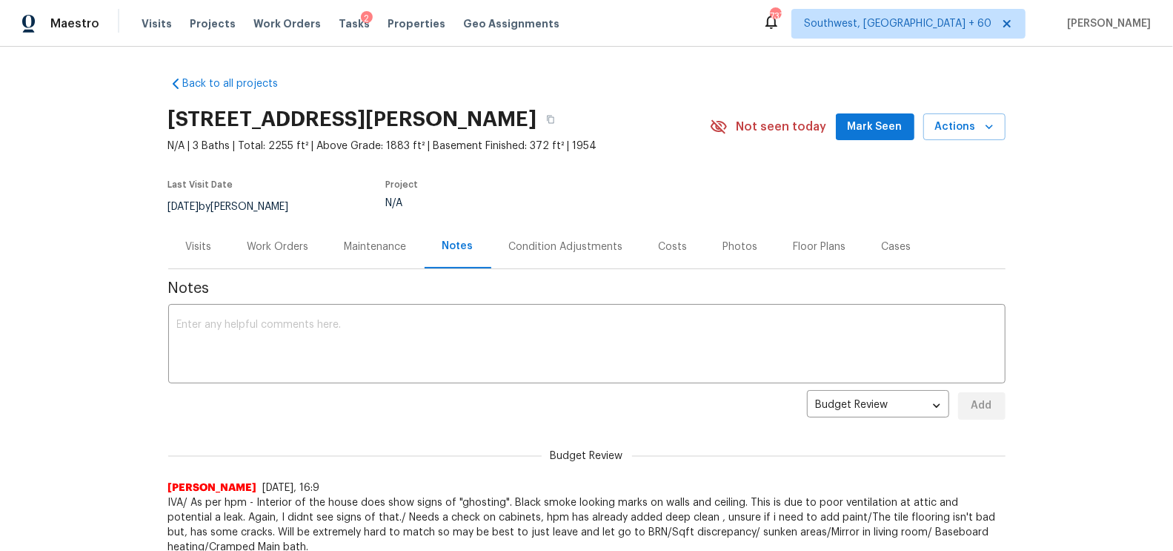
click at [282, 251] on div "Work Orders" at bounding box center [279, 246] width 62 height 15
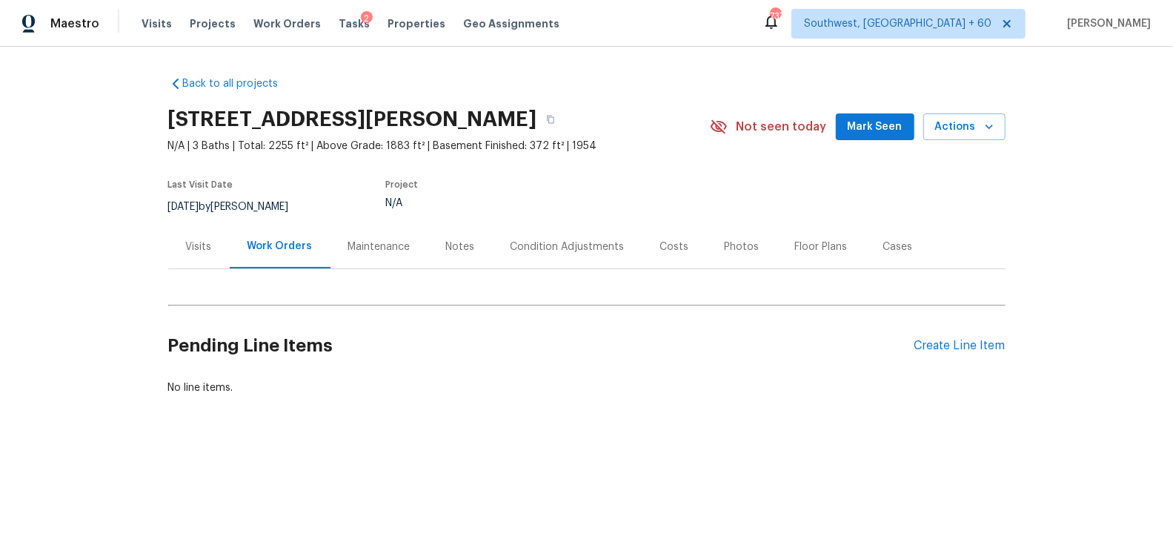
click at [473, 254] on div "Notes" at bounding box center [460, 247] width 64 height 44
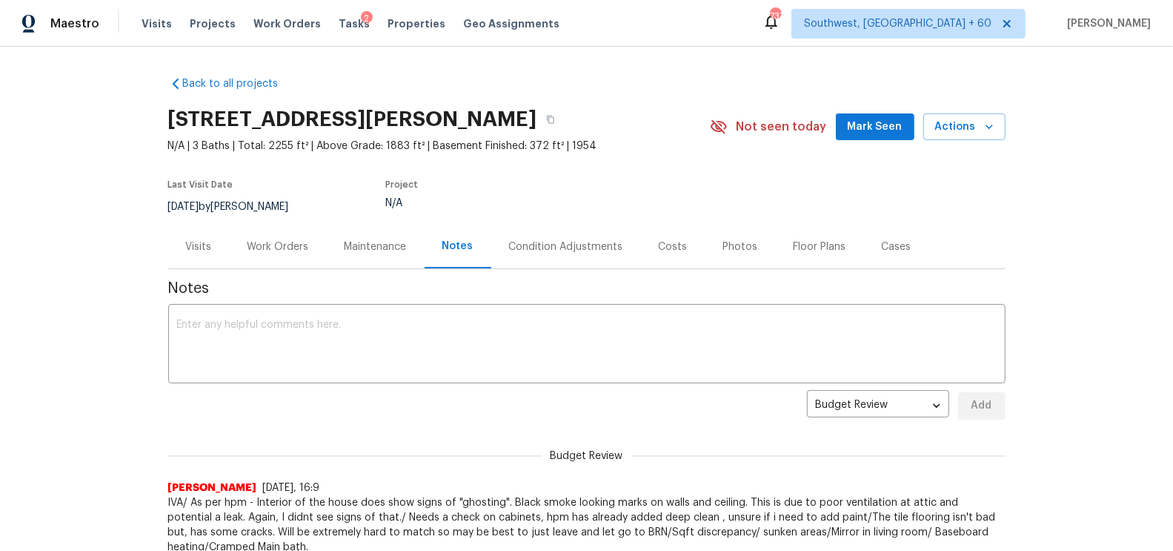
click at [689, 254] on div "Costs" at bounding box center [673, 247] width 64 height 44
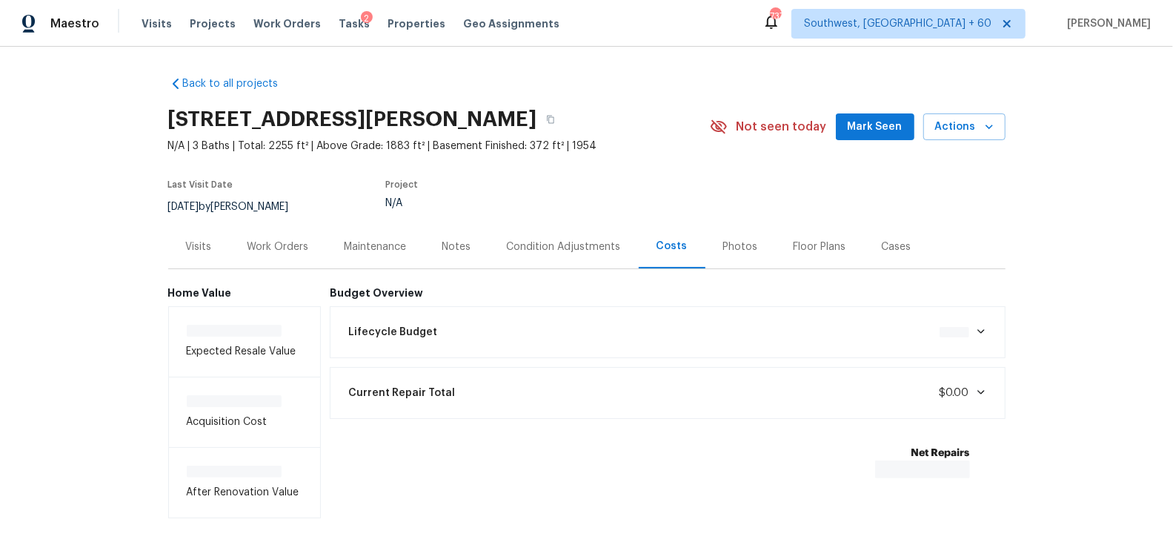
click at [749, 246] on div "Photos" at bounding box center [741, 246] width 35 height 15
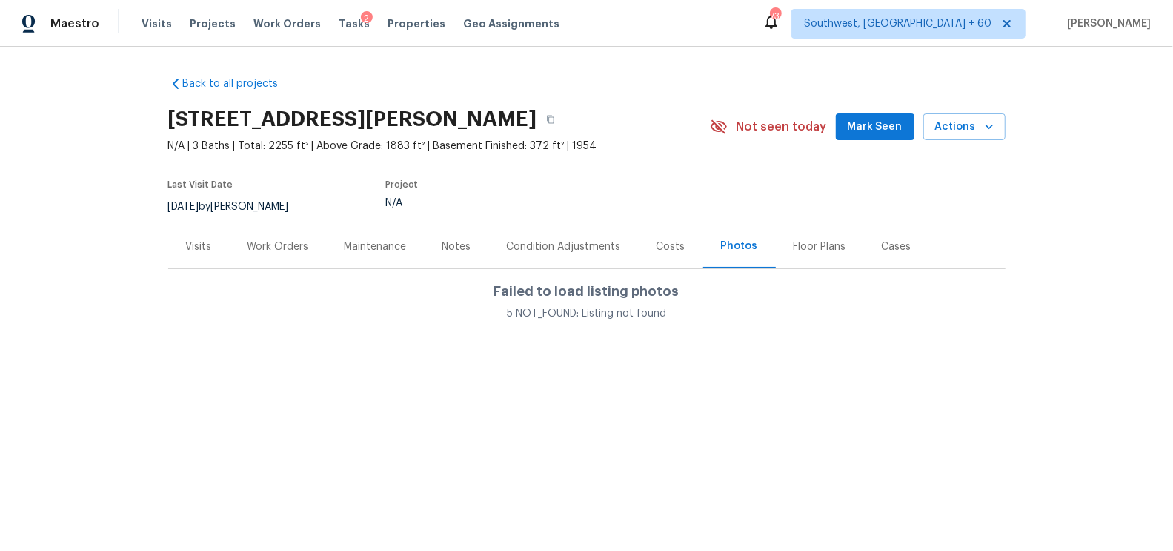
click at [810, 244] on div "Floor Plans" at bounding box center [820, 246] width 53 height 15
